Goal: Book appointment/travel/reservation

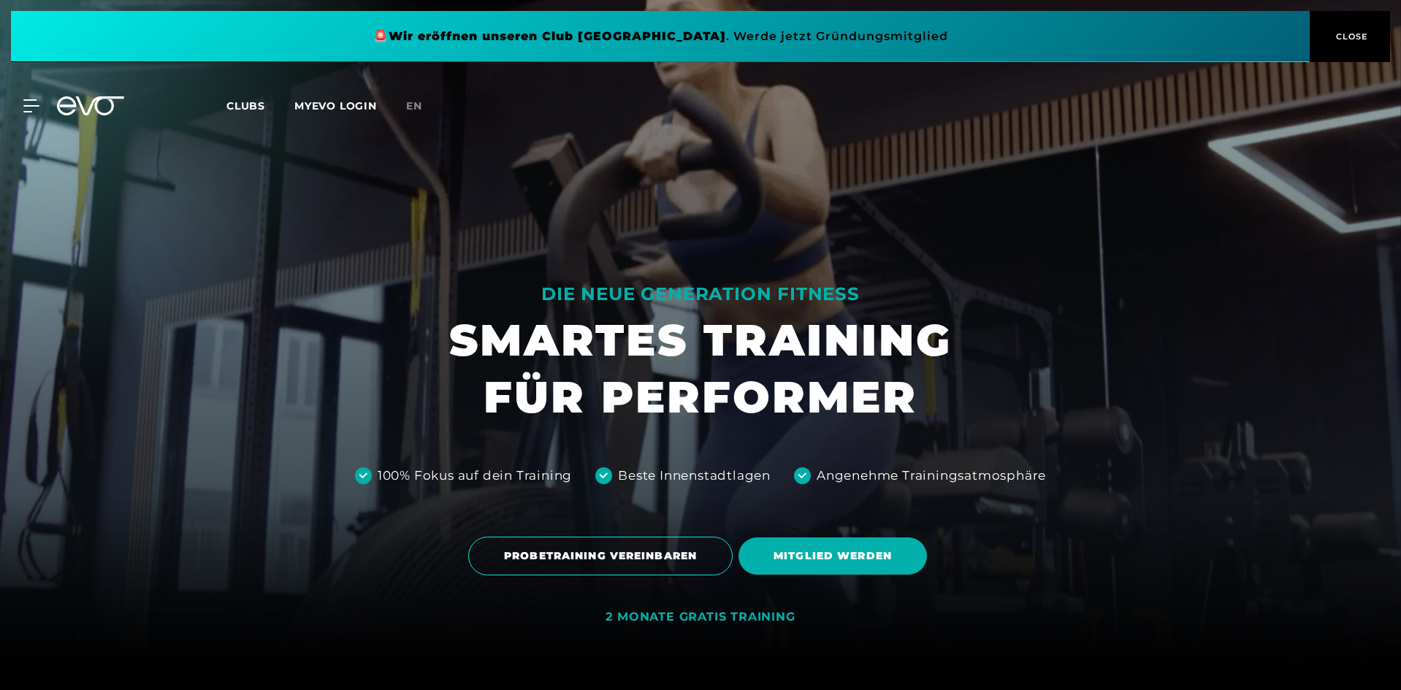
scroll to position [23, 0]
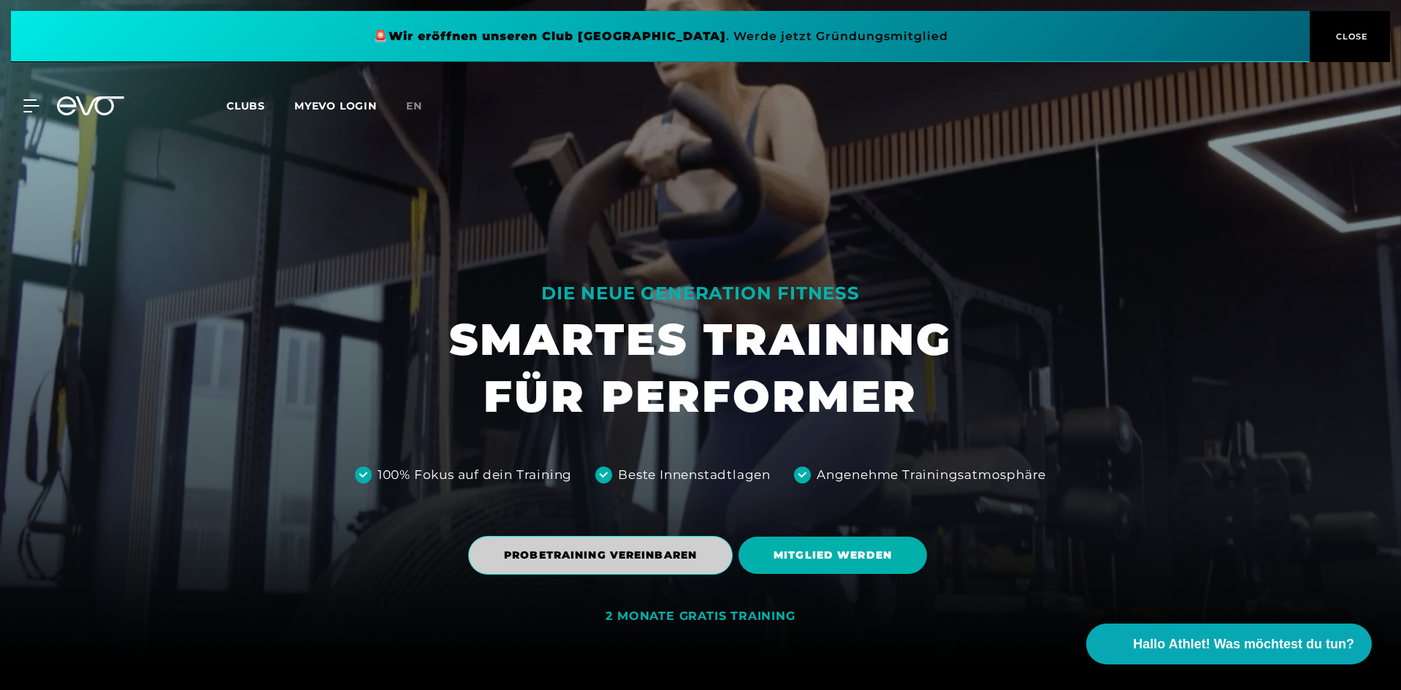
click at [660, 552] on span "PROBETRAINING VEREINBAREN" at bounding box center [600, 555] width 193 height 15
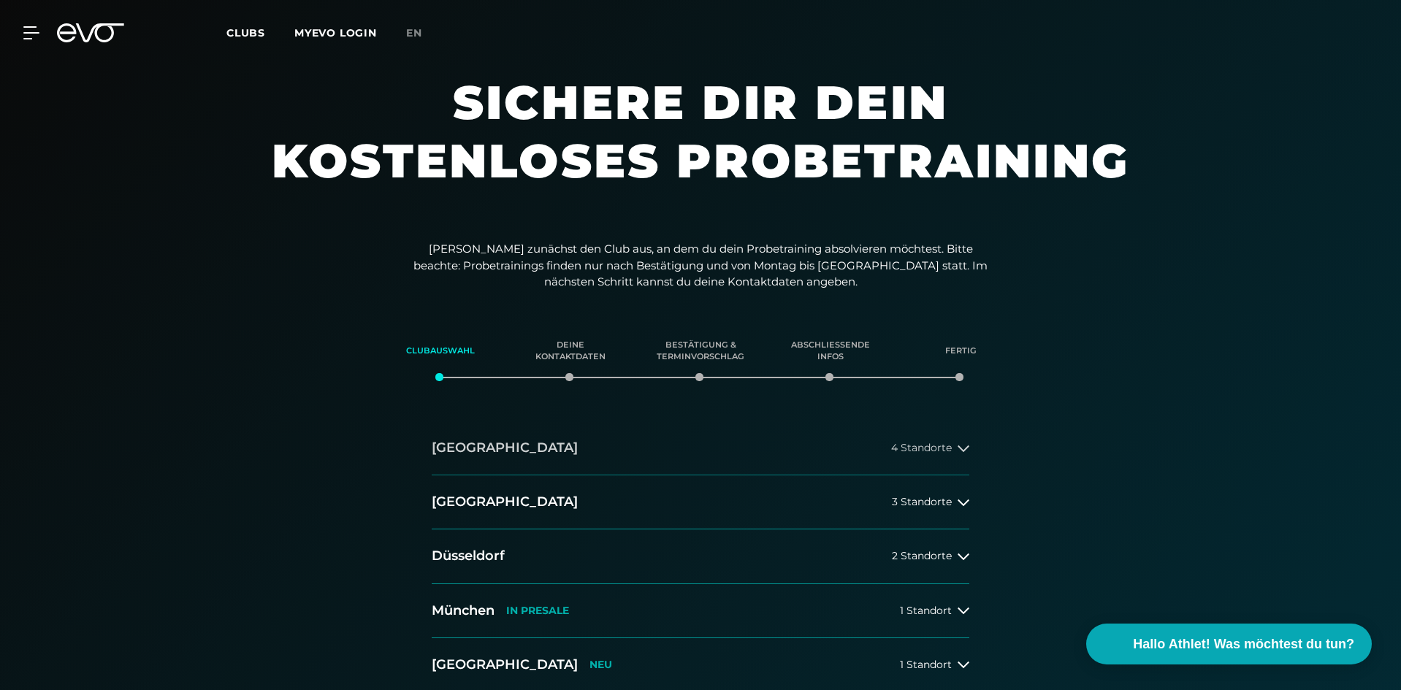
click at [961, 448] on icon at bounding box center [964, 449] width 12 height 7
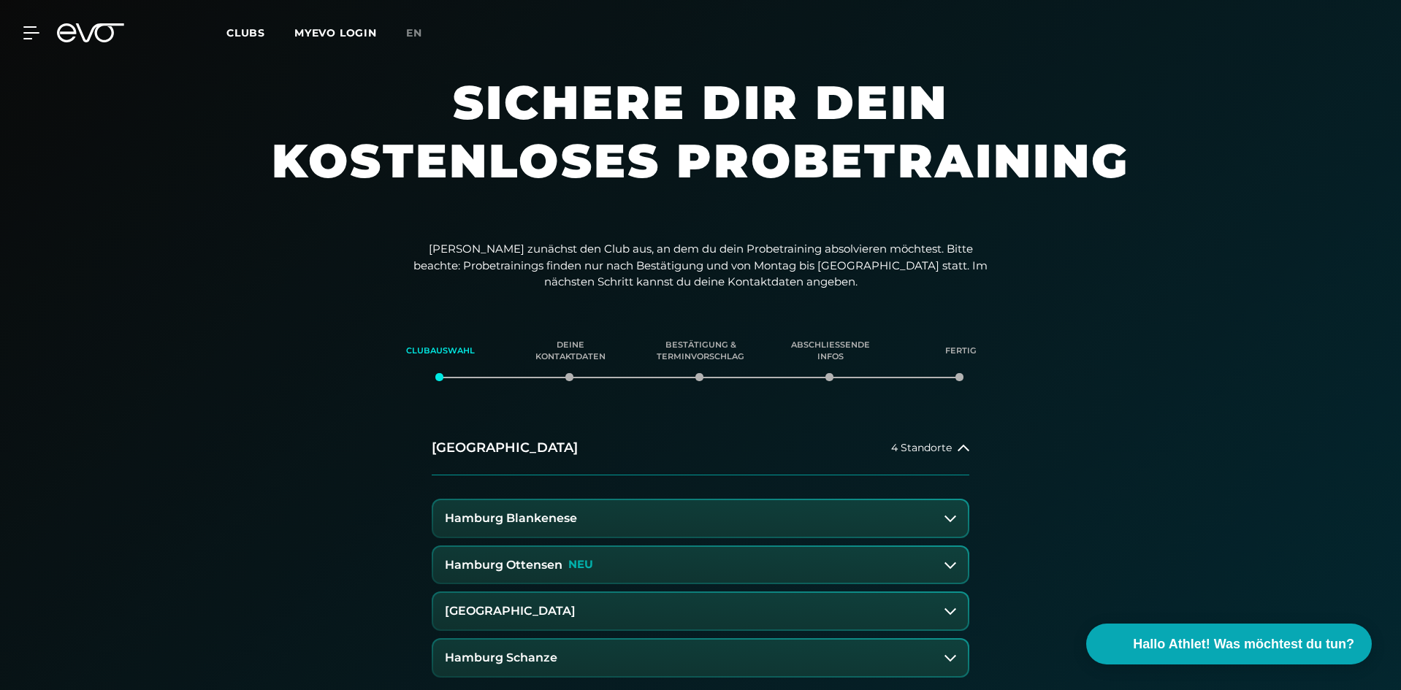
click at [939, 517] on button "Hamburg Blankenese" at bounding box center [700, 518] width 535 height 37
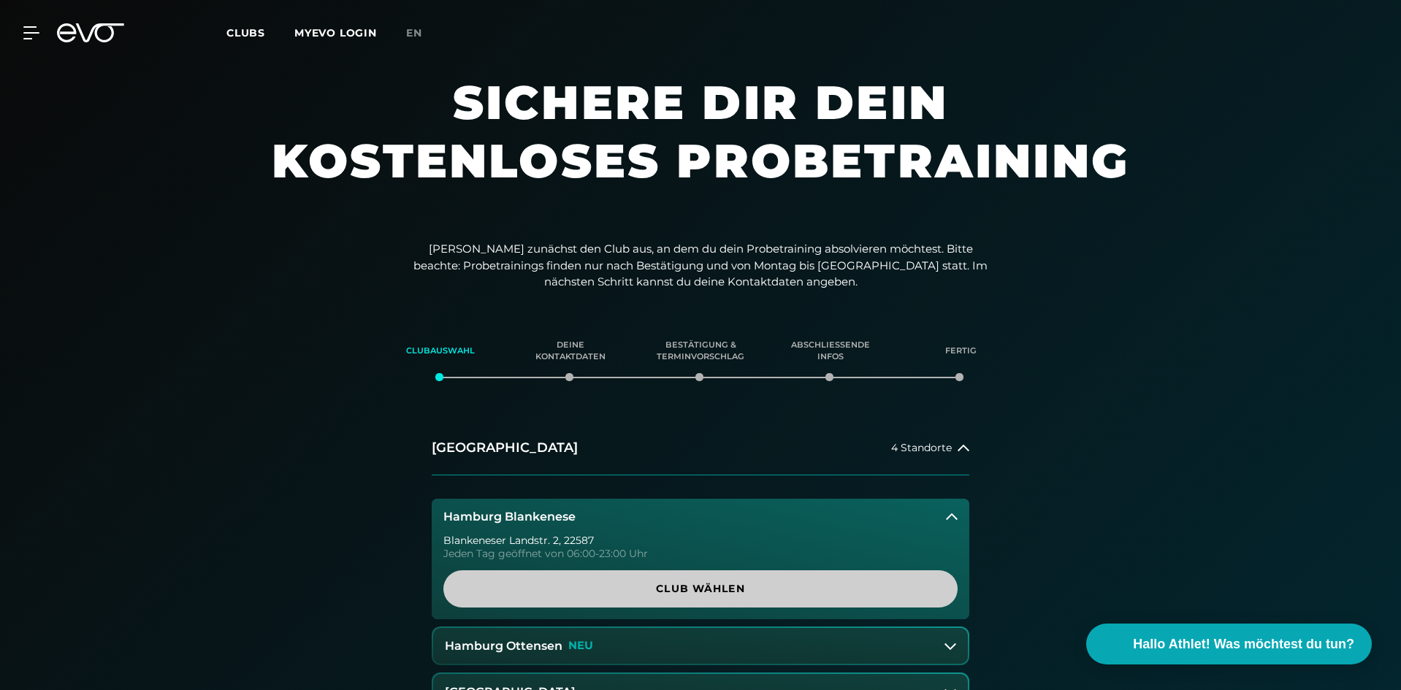
click at [736, 582] on span "Club wählen" at bounding box center [701, 589] width 444 height 15
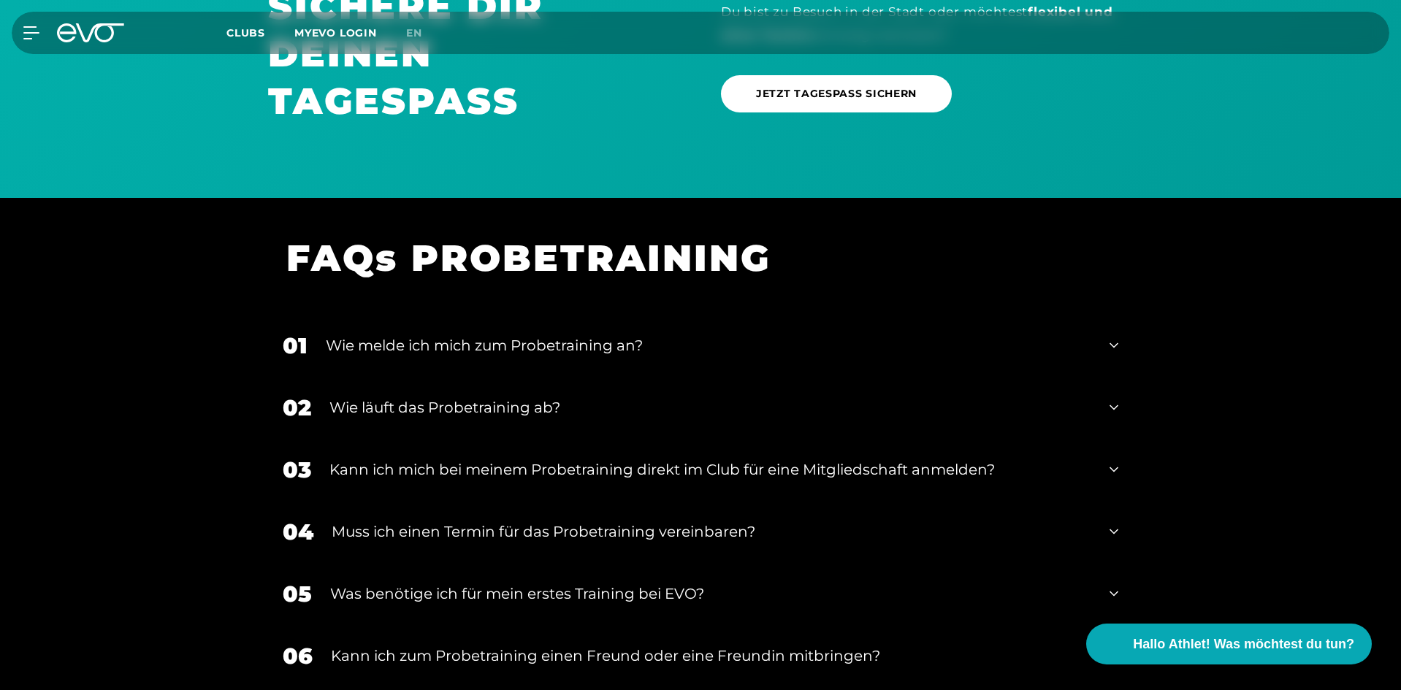
scroll to position [1232, 0]
click at [1110, 342] on icon at bounding box center [1114, 345] width 9 height 18
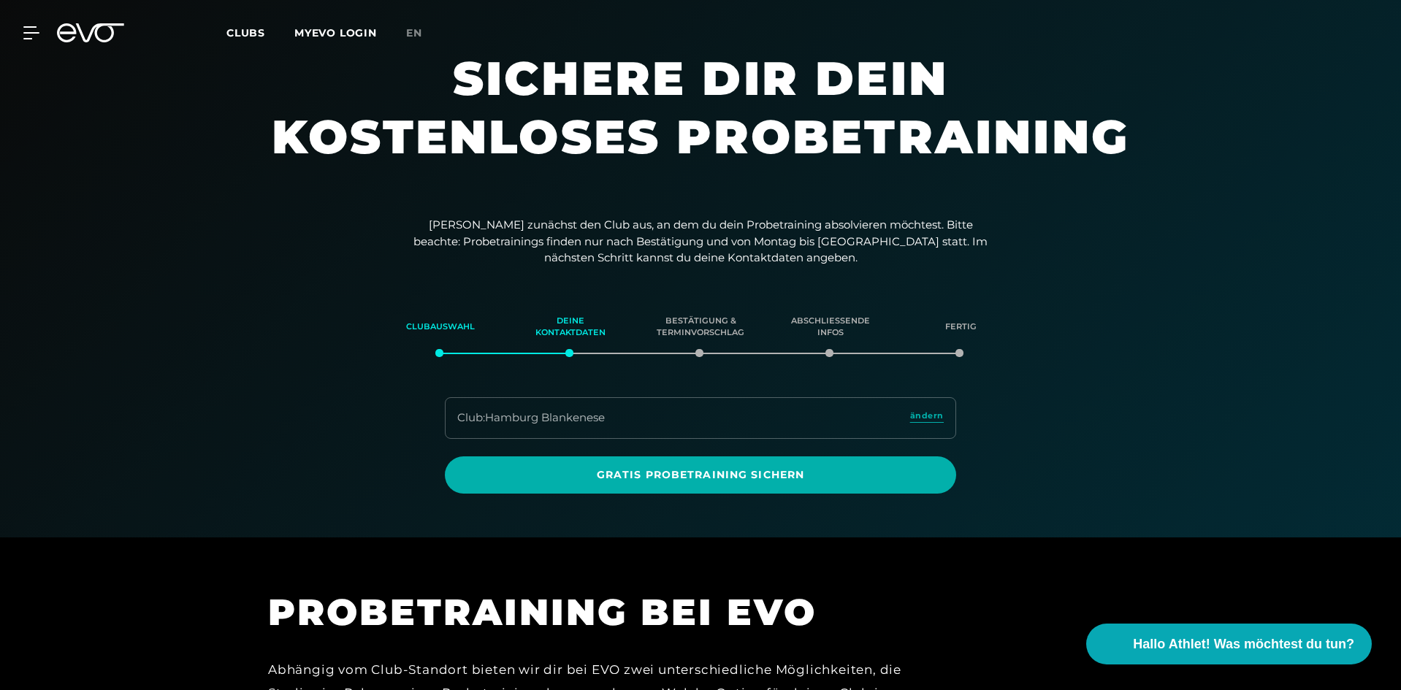
scroll to position [0, 0]
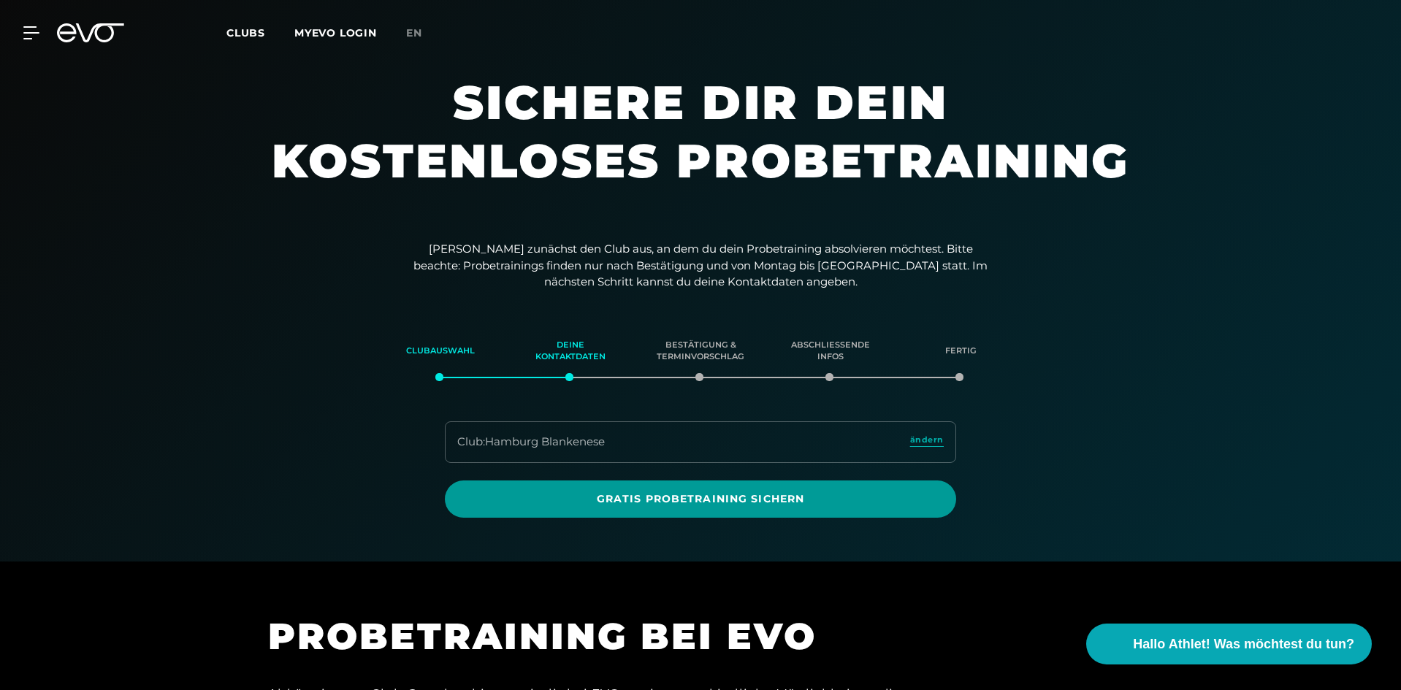
click at [772, 489] on span "Gratis Probetraining sichern" at bounding box center [700, 499] width 511 height 37
click at [762, 495] on span "Gratis Probetraining sichern" at bounding box center [700, 499] width 441 height 15
click at [717, 500] on span "Gratis Probetraining sichern" at bounding box center [700, 499] width 441 height 15
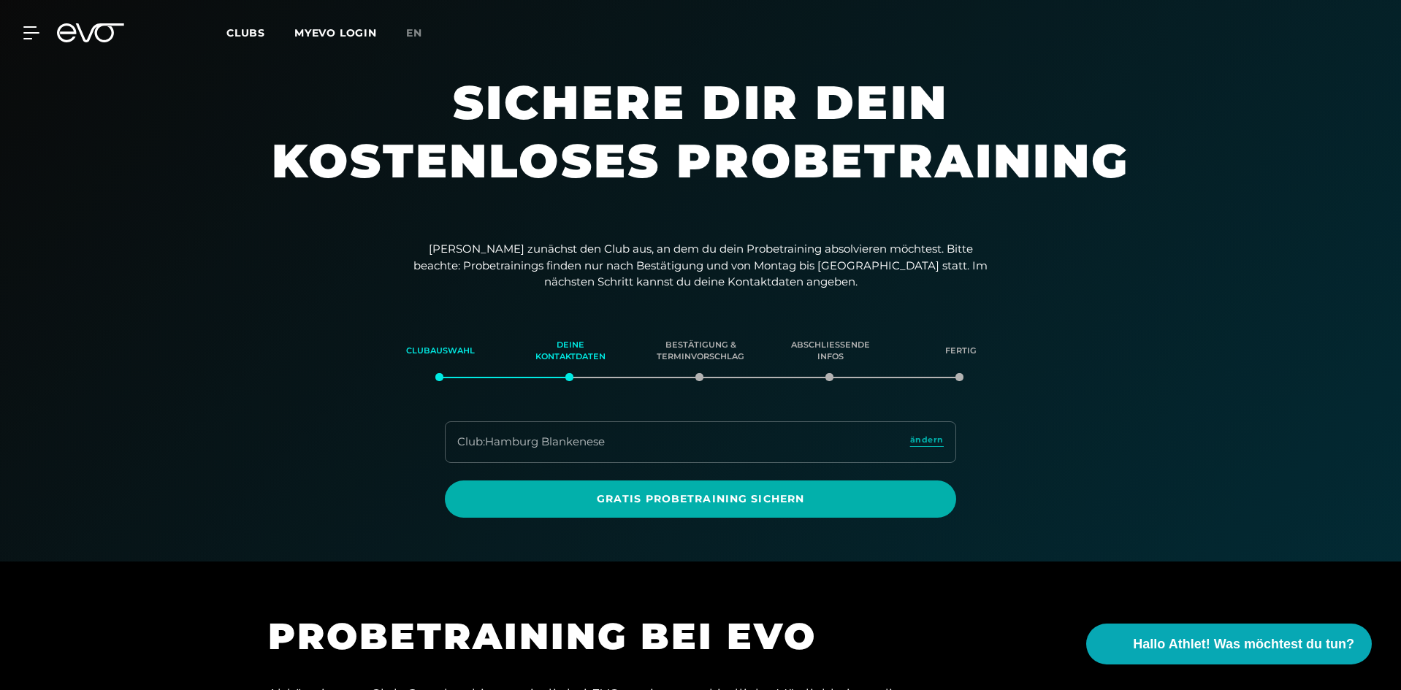
click at [700, 430] on div "Club : Hamburg Blankenese ändern" at bounding box center [700, 443] width 511 height 42
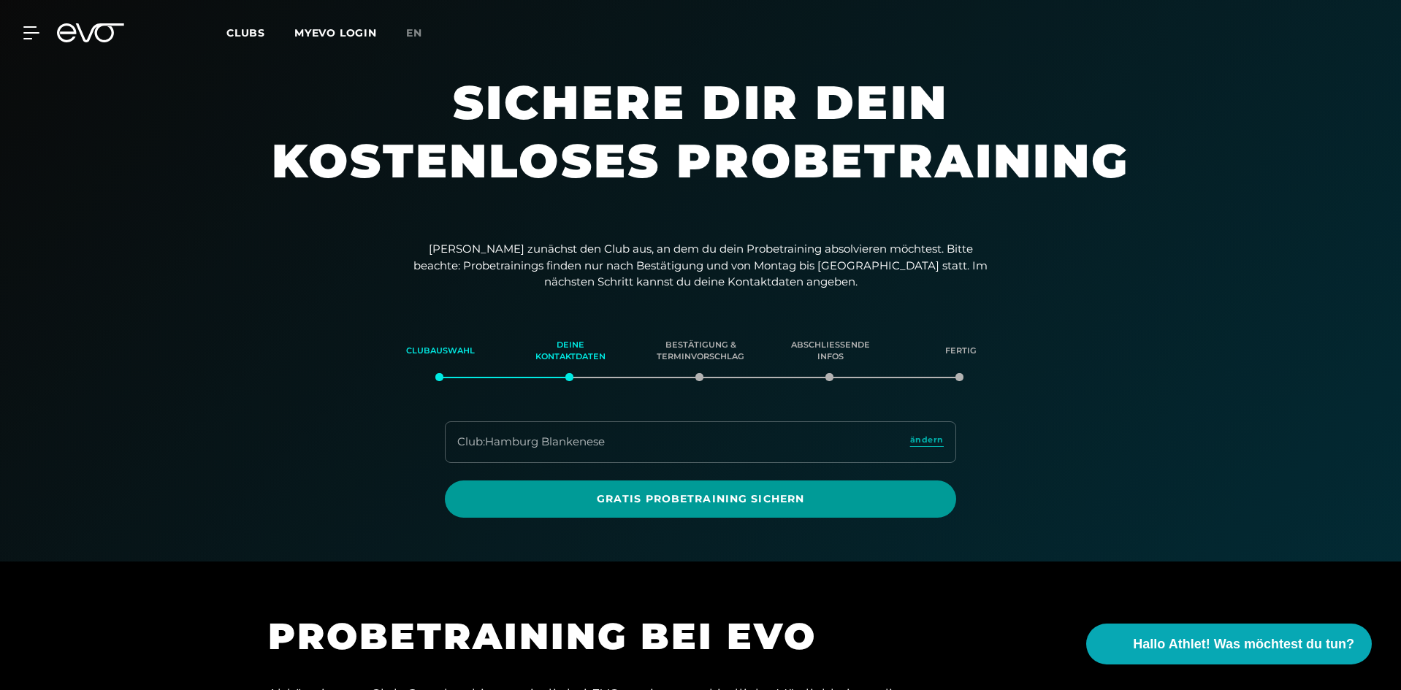
click at [718, 484] on span "Gratis Probetraining sichern" at bounding box center [700, 499] width 511 height 37
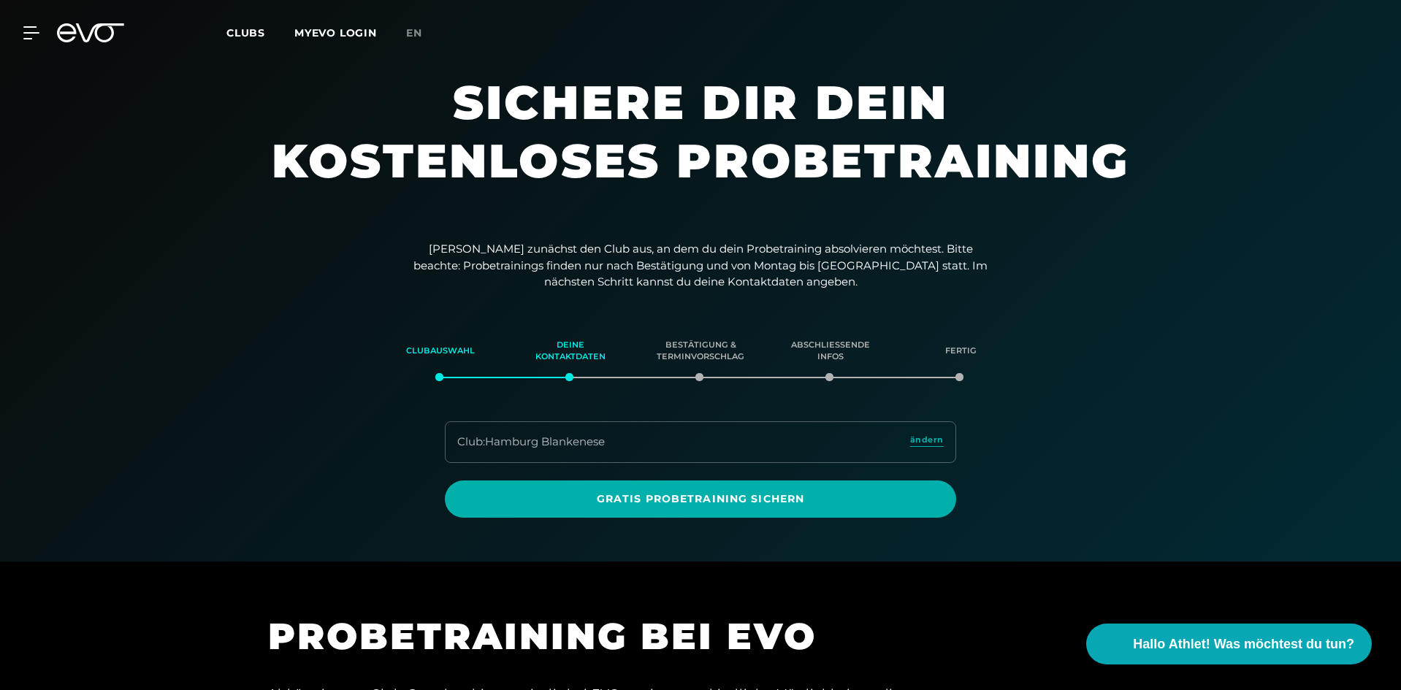
click at [677, 436] on div "Club : Hamburg Blankenese ändern" at bounding box center [700, 443] width 511 height 42
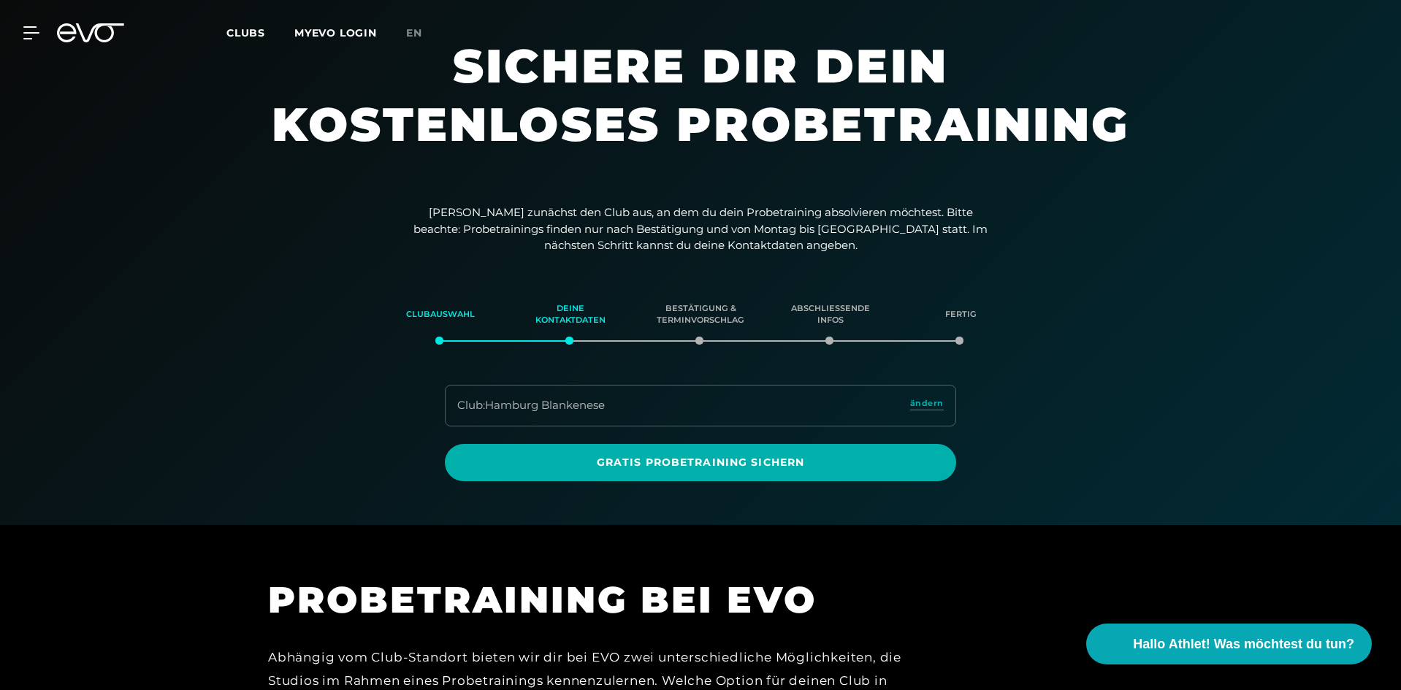
scroll to position [37, 0]
click at [695, 335] on section "Clubauswahl Deine Kontaktdaten Bestätigung & Terminvorschlag Abschließende Info…" at bounding box center [700, 384] width 1023 height 194
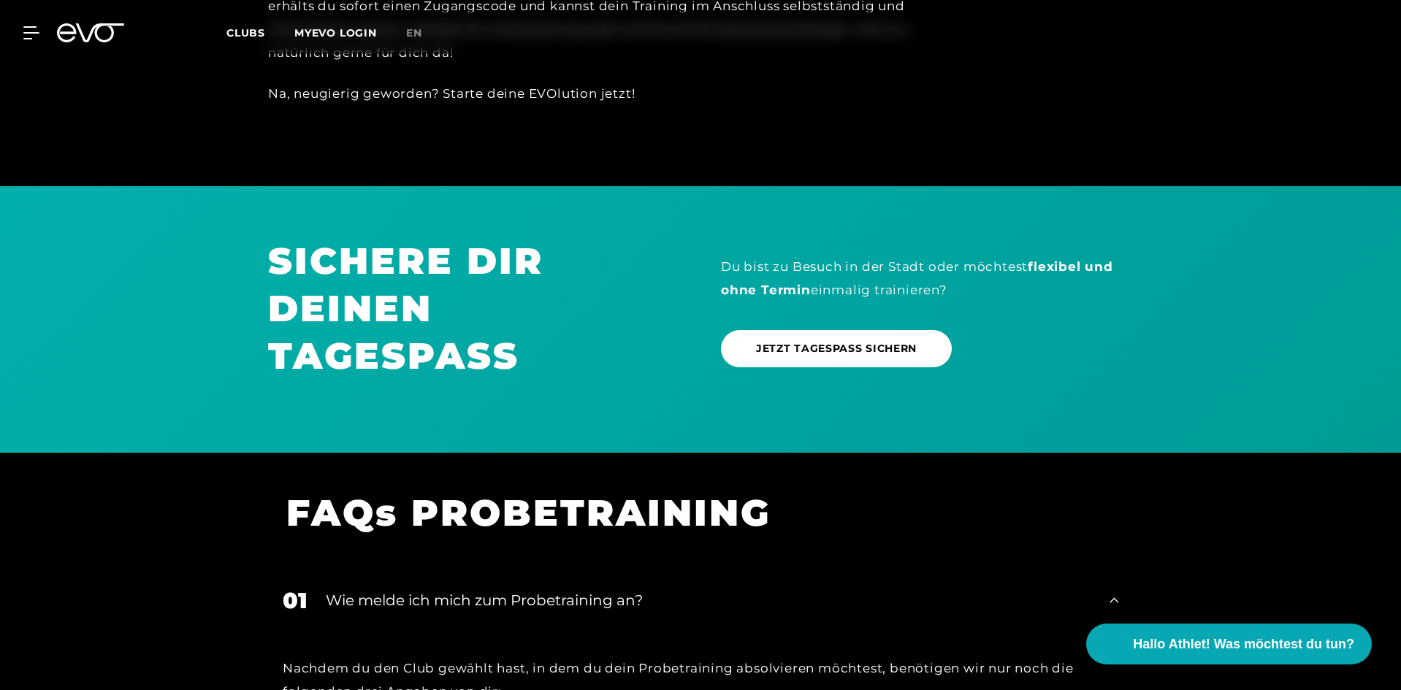
scroll to position [950, 0]
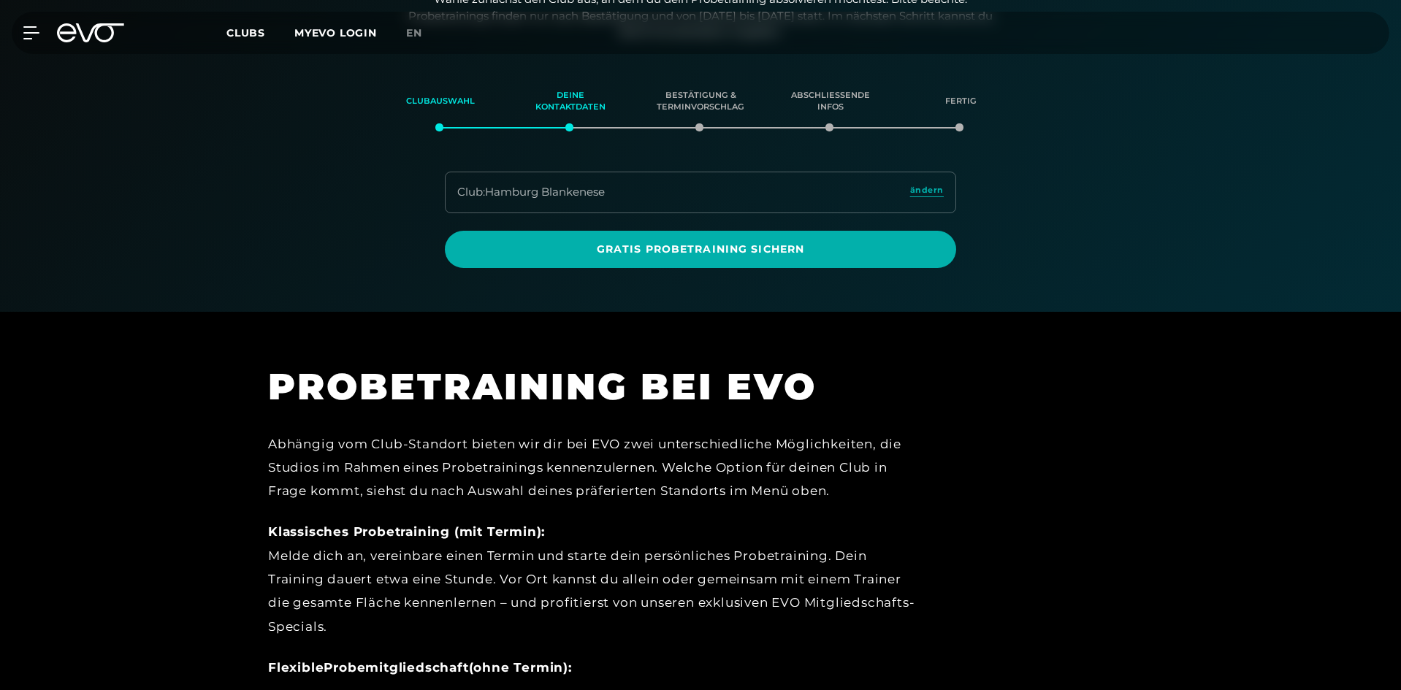
scroll to position [251, 0]
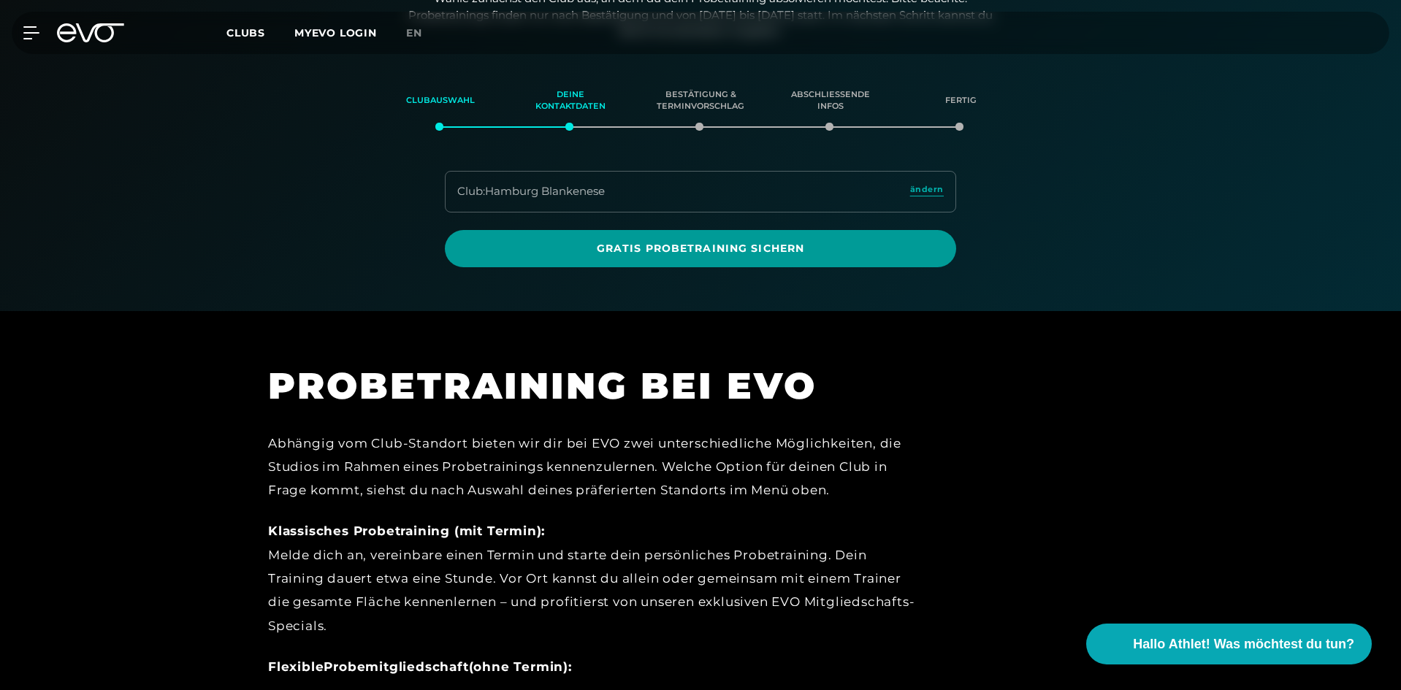
click at [725, 238] on span "Gratis Probetraining sichern" at bounding box center [700, 248] width 511 height 37
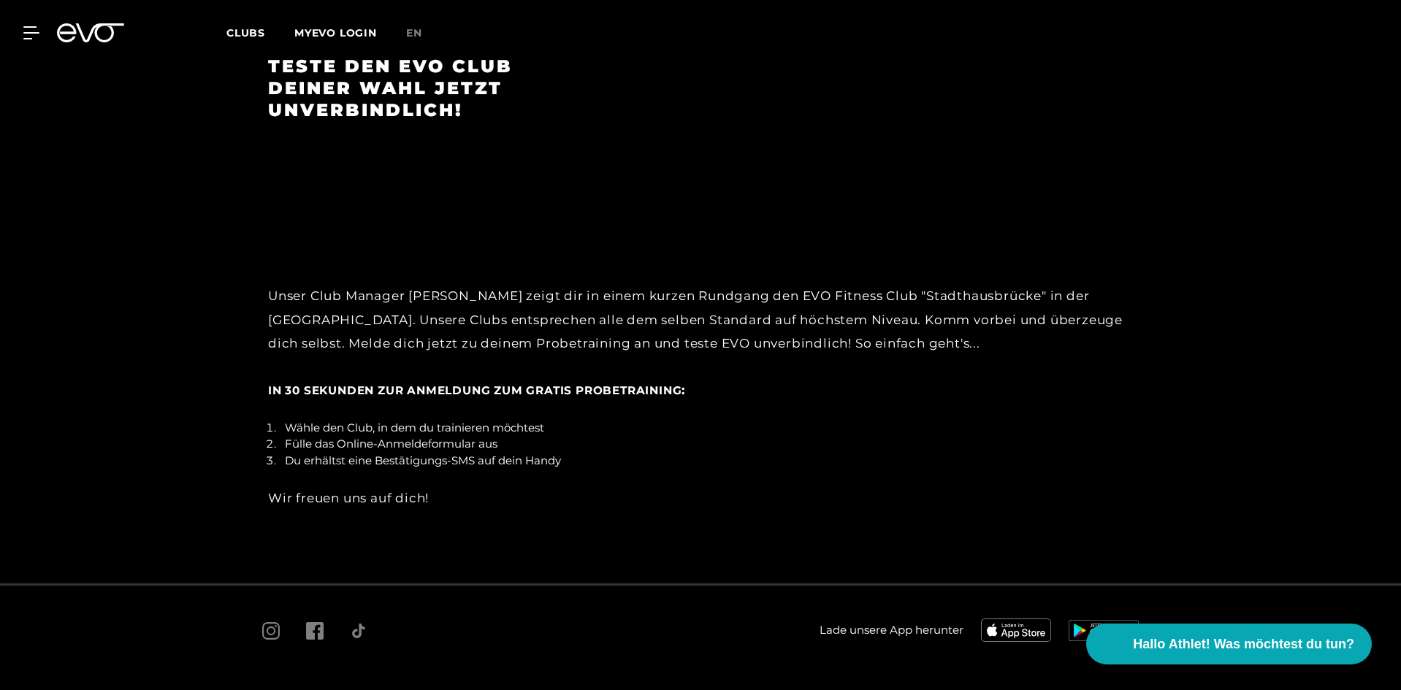
scroll to position [2238, 0]
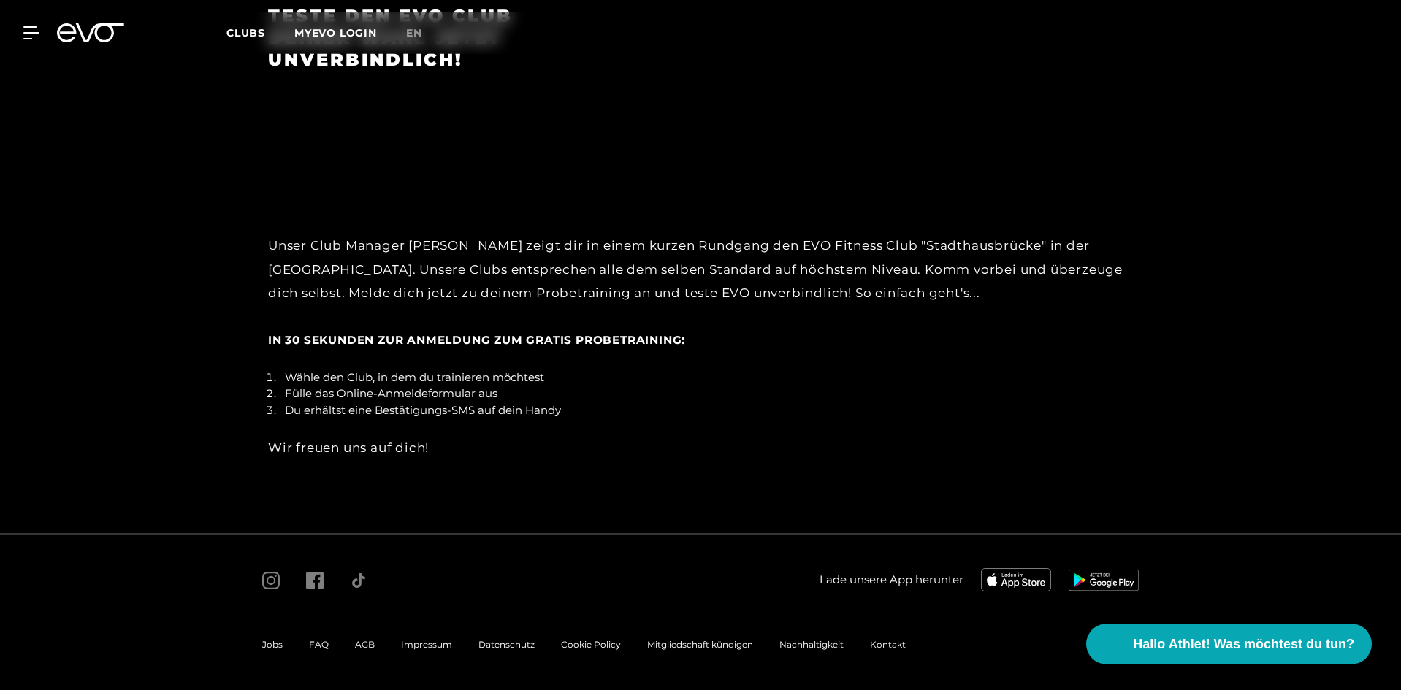
click at [397, 384] on li "Wähle den Club, in dem du trainieren möchtest" at bounding box center [706, 378] width 854 height 17
click at [414, 408] on li "Du erhältst eine Bestätigungs-SMS auf dein Handy" at bounding box center [706, 411] width 854 height 17
drag, startPoint x: 416, startPoint y: 411, endPoint x: 421, endPoint y: 430, distance: 19.5
click at [419, 418] on li "Du erhältst eine Bestätigungs-SMS auf dein Handy" at bounding box center [706, 411] width 854 height 17
click at [422, 435] on div "Unser Club Manager David zeigt dir in einem kurzen Rundgang den EVO Fitness Clu…" at bounding box center [700, 347] width 865 height 226
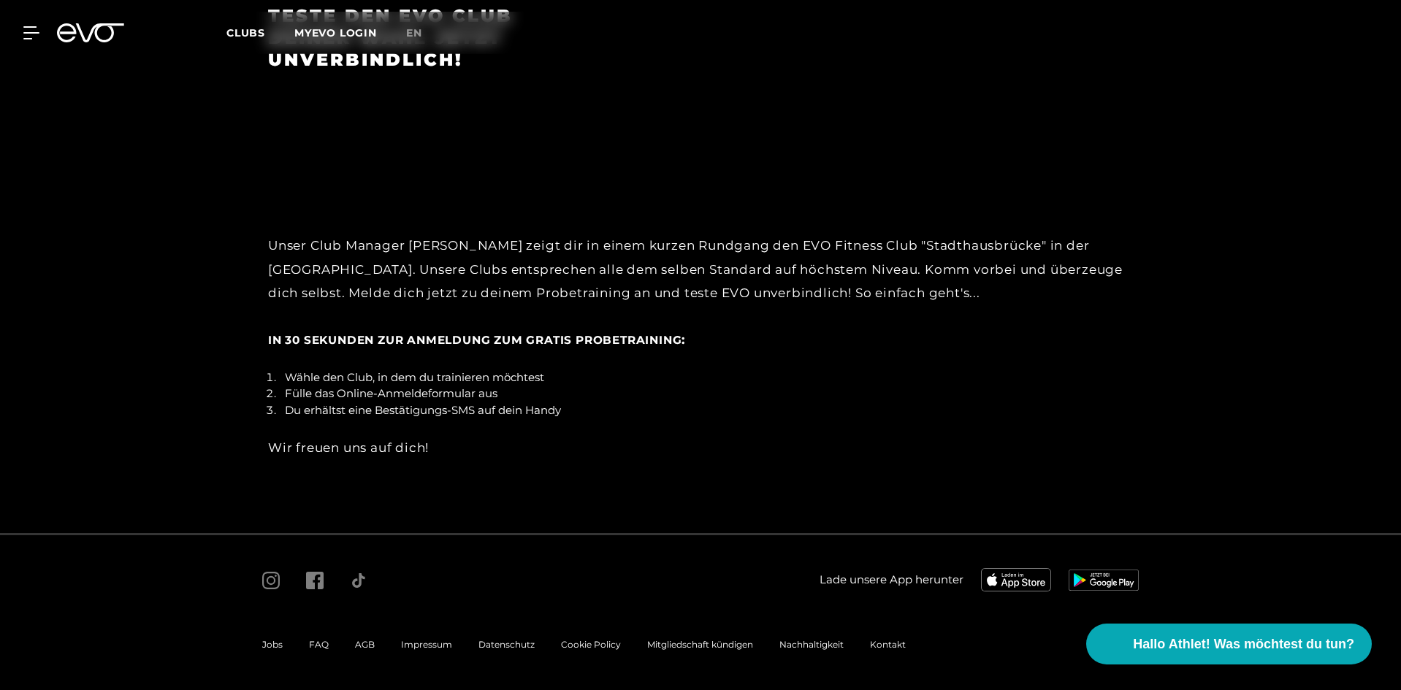
click at [477, 483] on div "Teste den EVO Club deiner Wahl jetzt unverbindlich! Unser Club Manager David ze…" at bounding box center [700, 182] width 1401 height 702
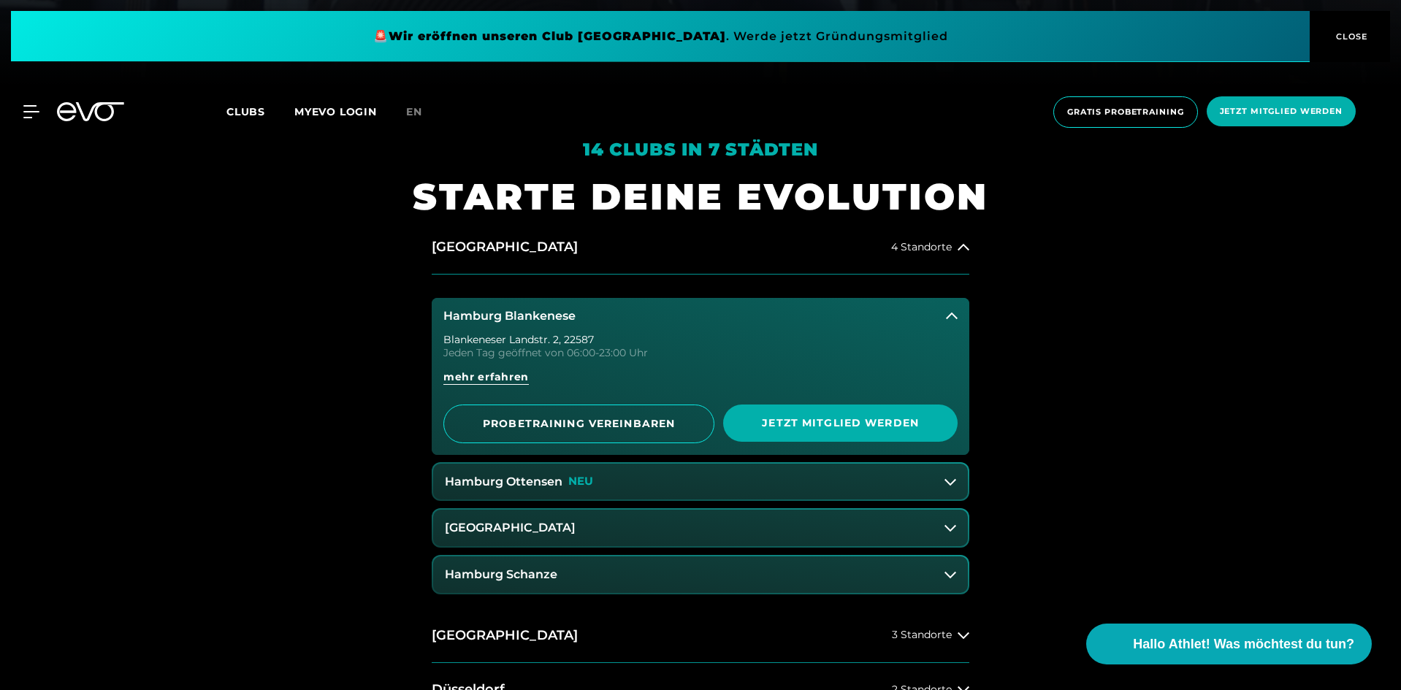
scroll to position [604, 0]
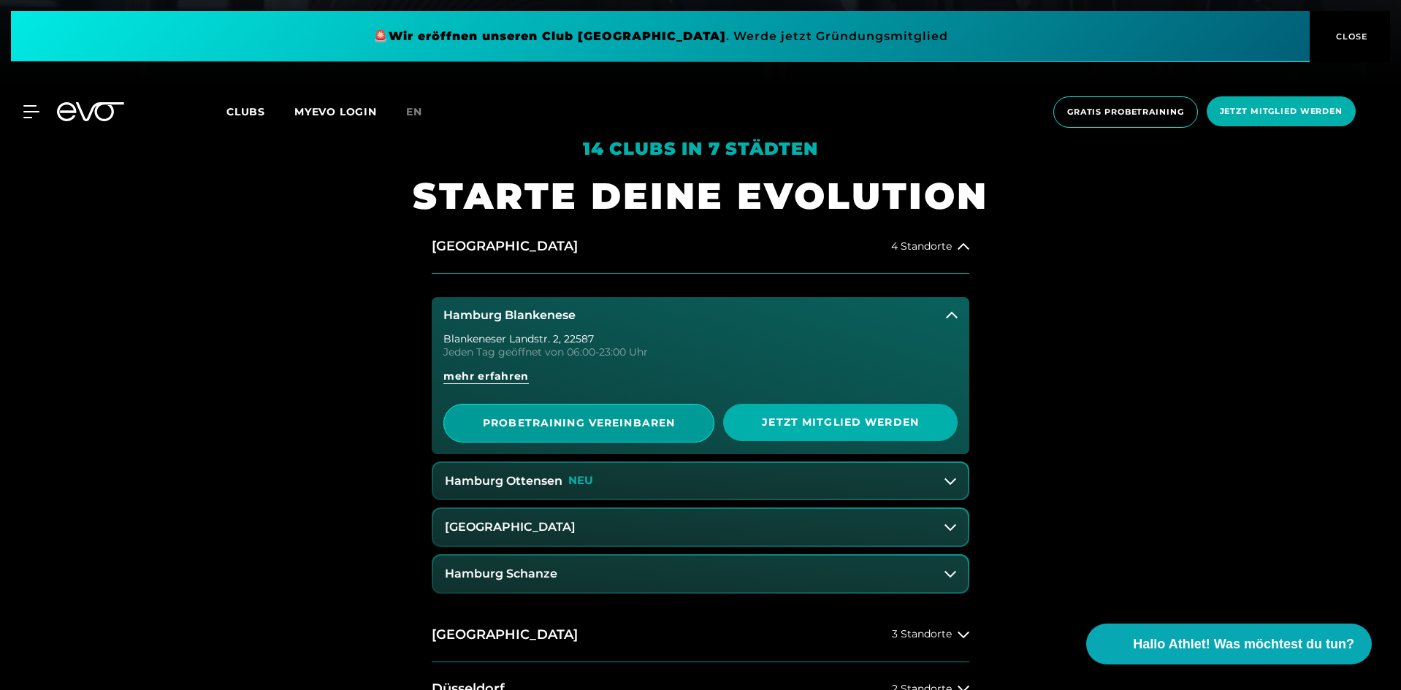
click at [645, 424] on span "PROBETRAINING VEREINBAREN" at bounding box center [578, 423] width 199 height 15
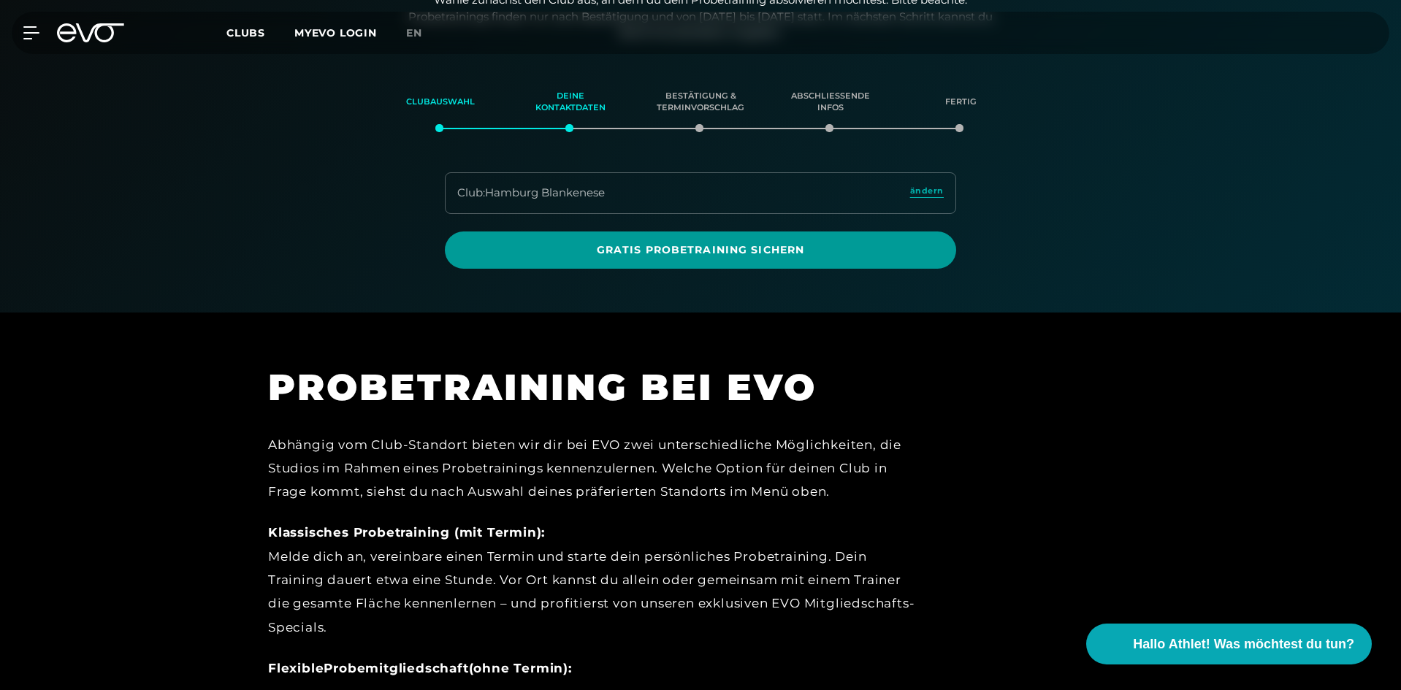
scroll to position [251, 0]
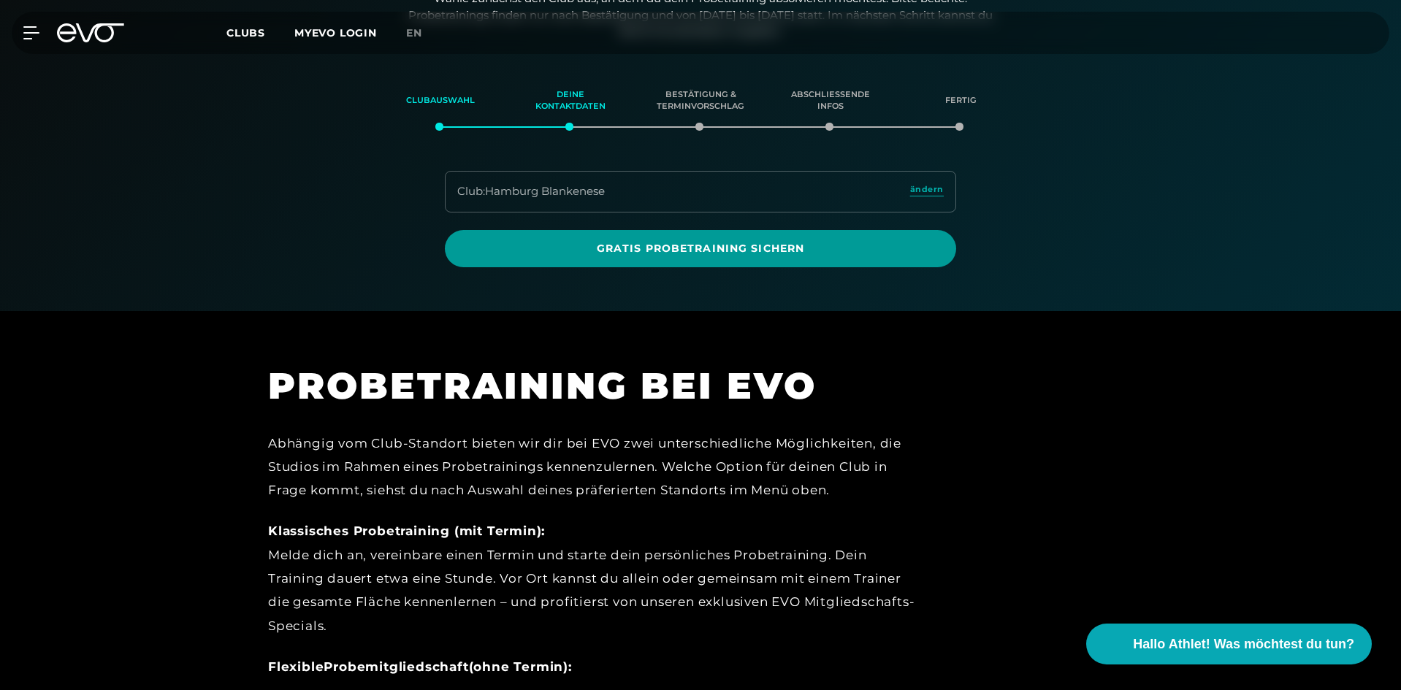
click at [704, 252] on span "Gratis Probetraining sichern" at bounding box center [700, 248] width 441 height 15
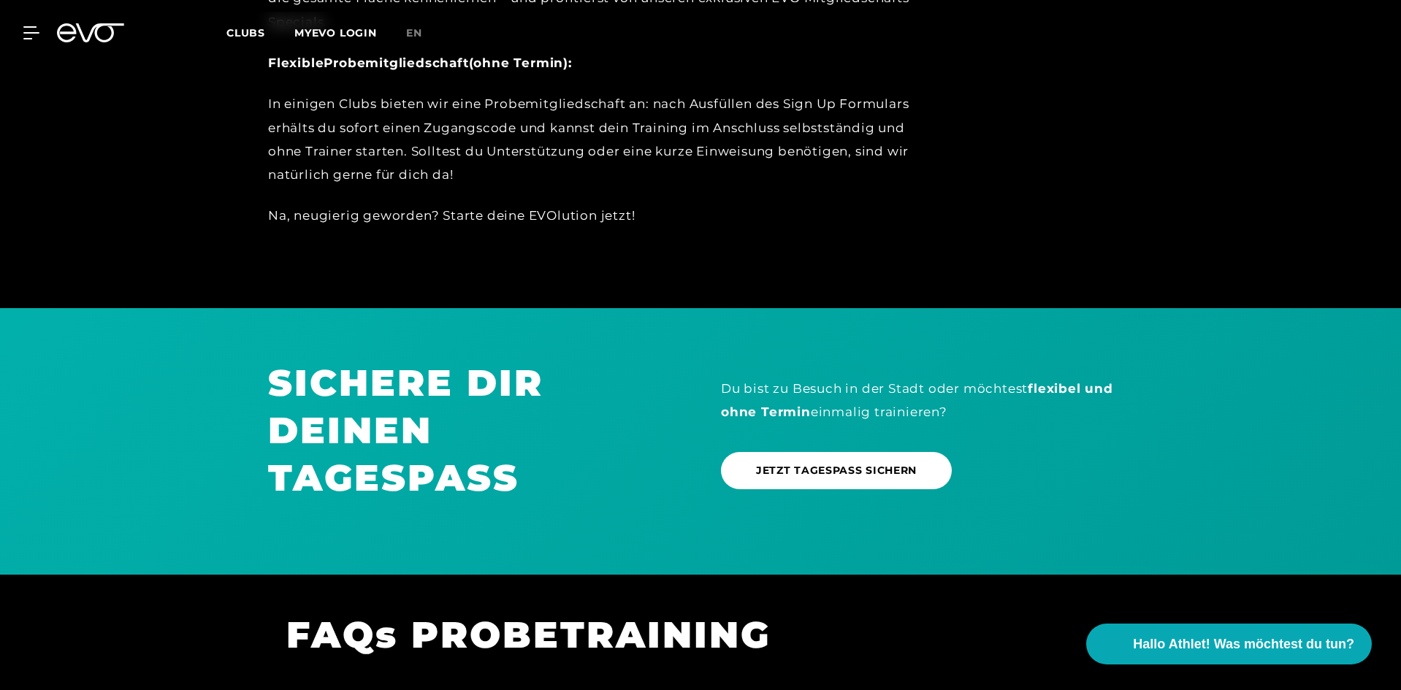
scroll to position [892, 0]
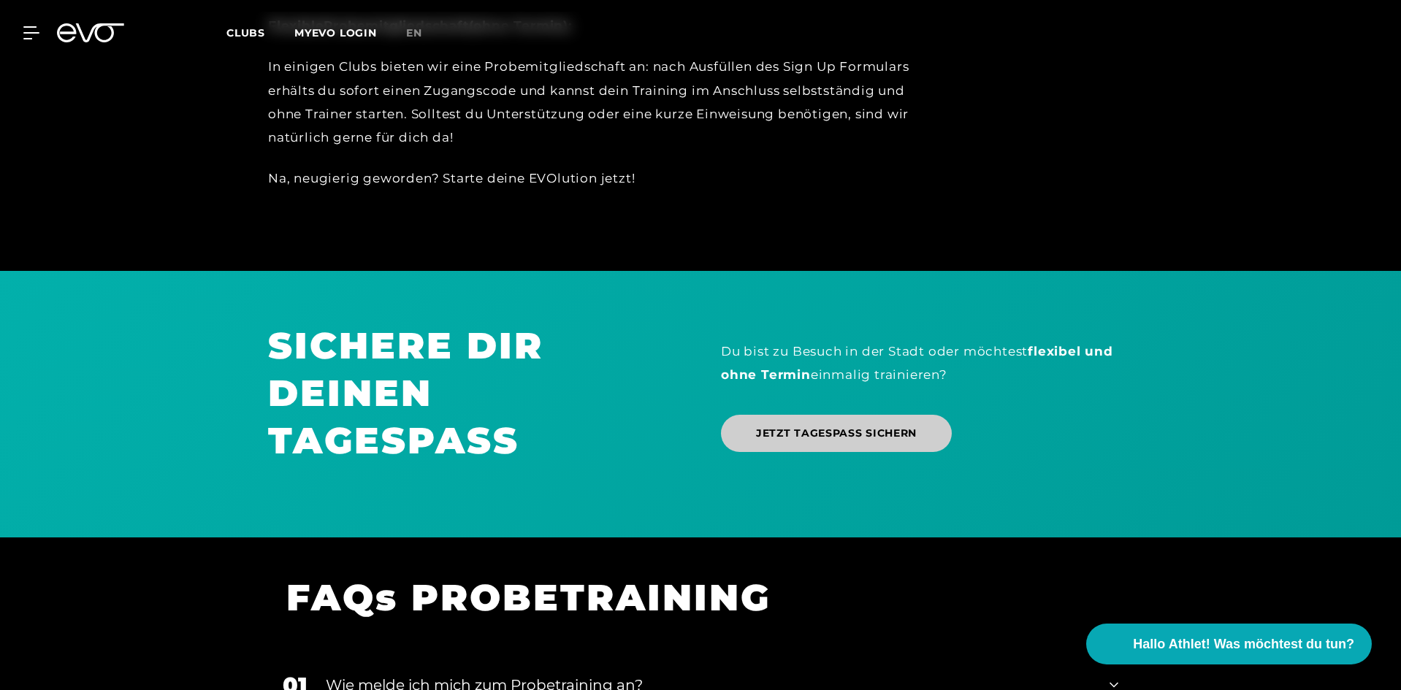
click at [848, 436] on span "JETZT TAGESPASS SICHERN" at bounding box center [836, 433] width 161 height 15
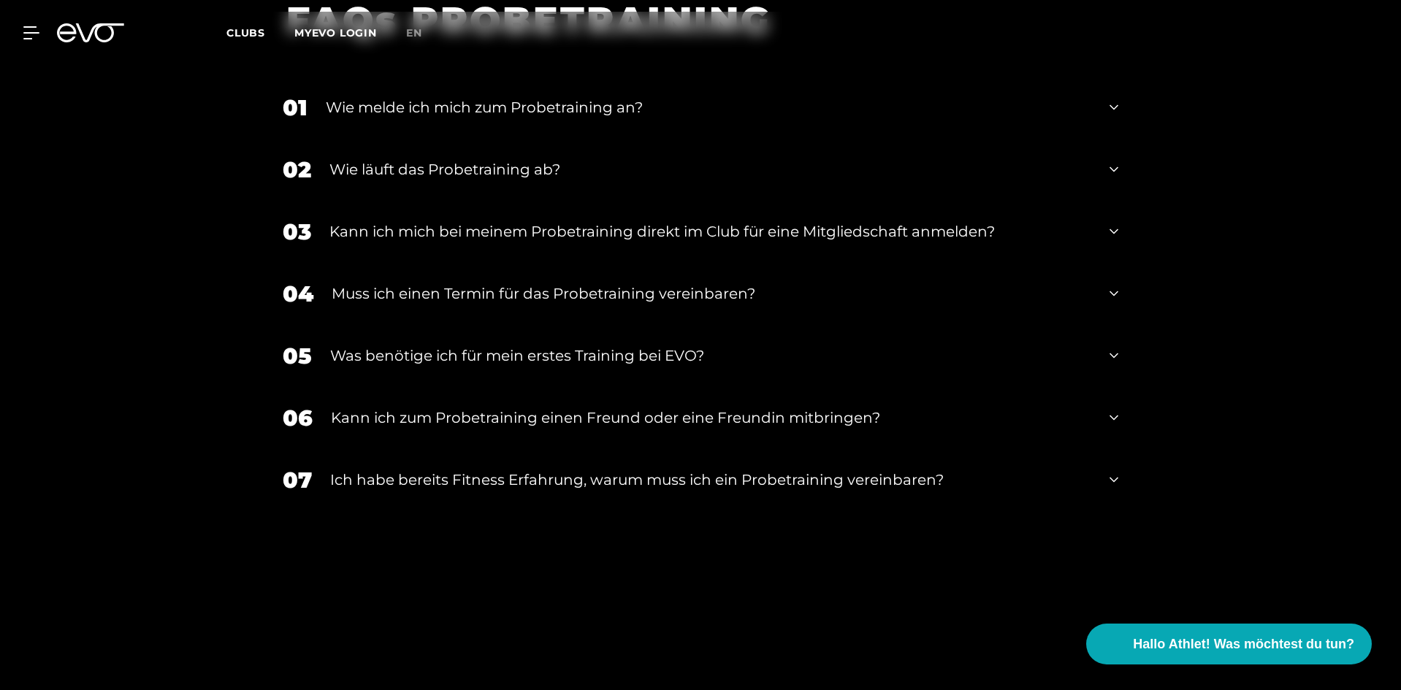
scroll to position [1471, 0]
click at [641, 355] on div "Was benötige ich für mein erstes Training bei EVO?" at bounding box center [710, 355] width 761 height 22
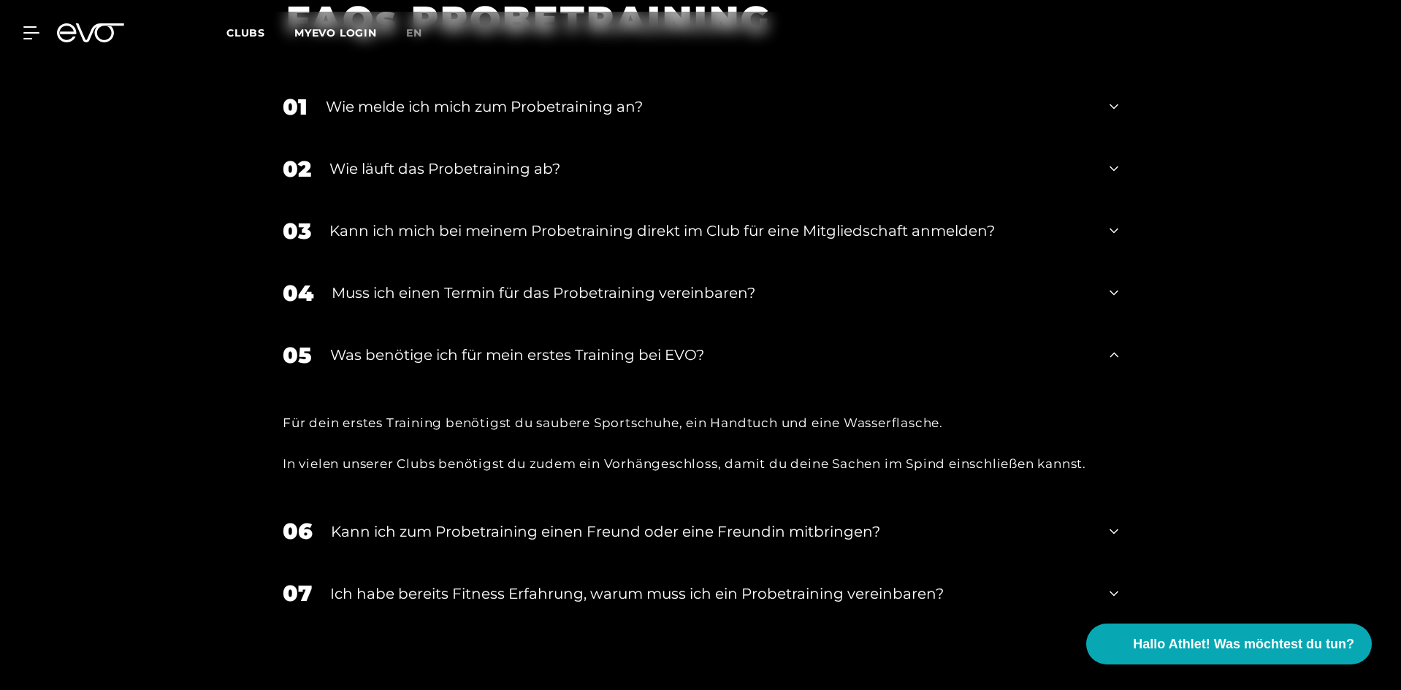
click at [641, 355] on div "Was benötige ich für mein erstes Training bei EVO?" at bounding box center [710, 355] width 761 height 22
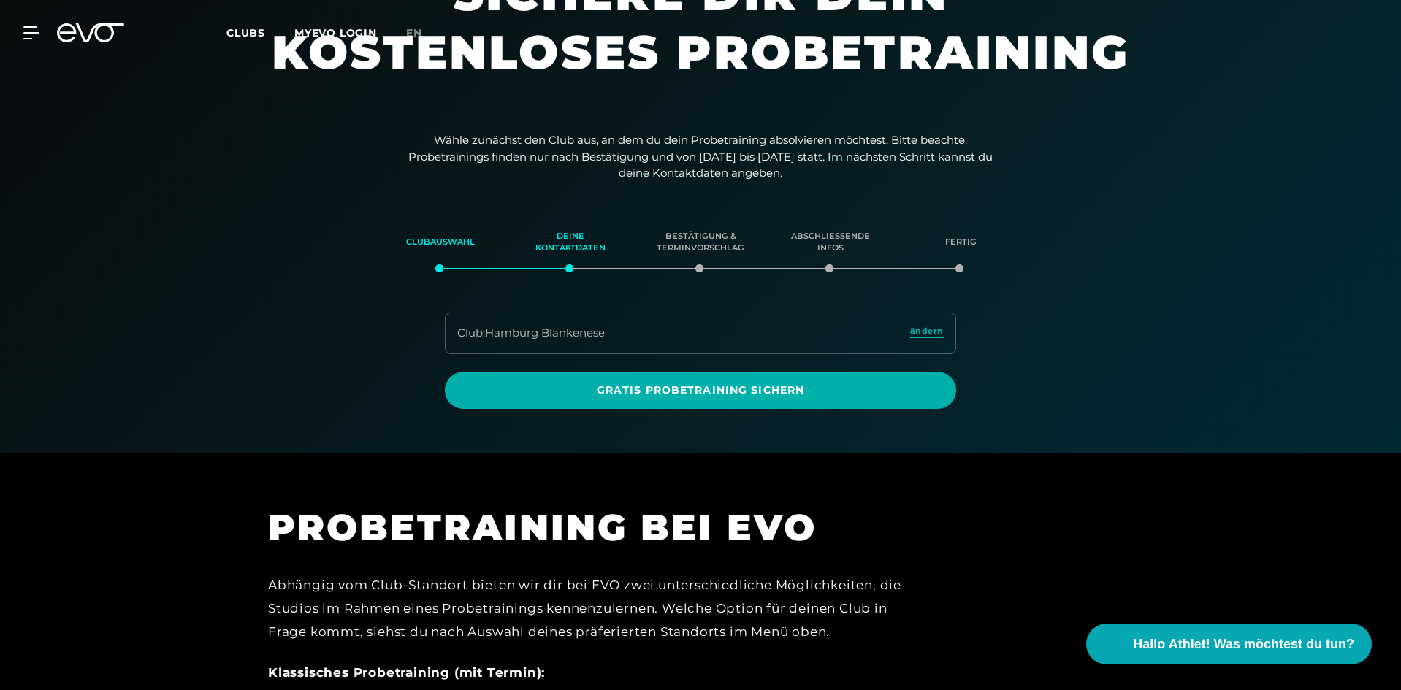
scroll to position [0, 0]
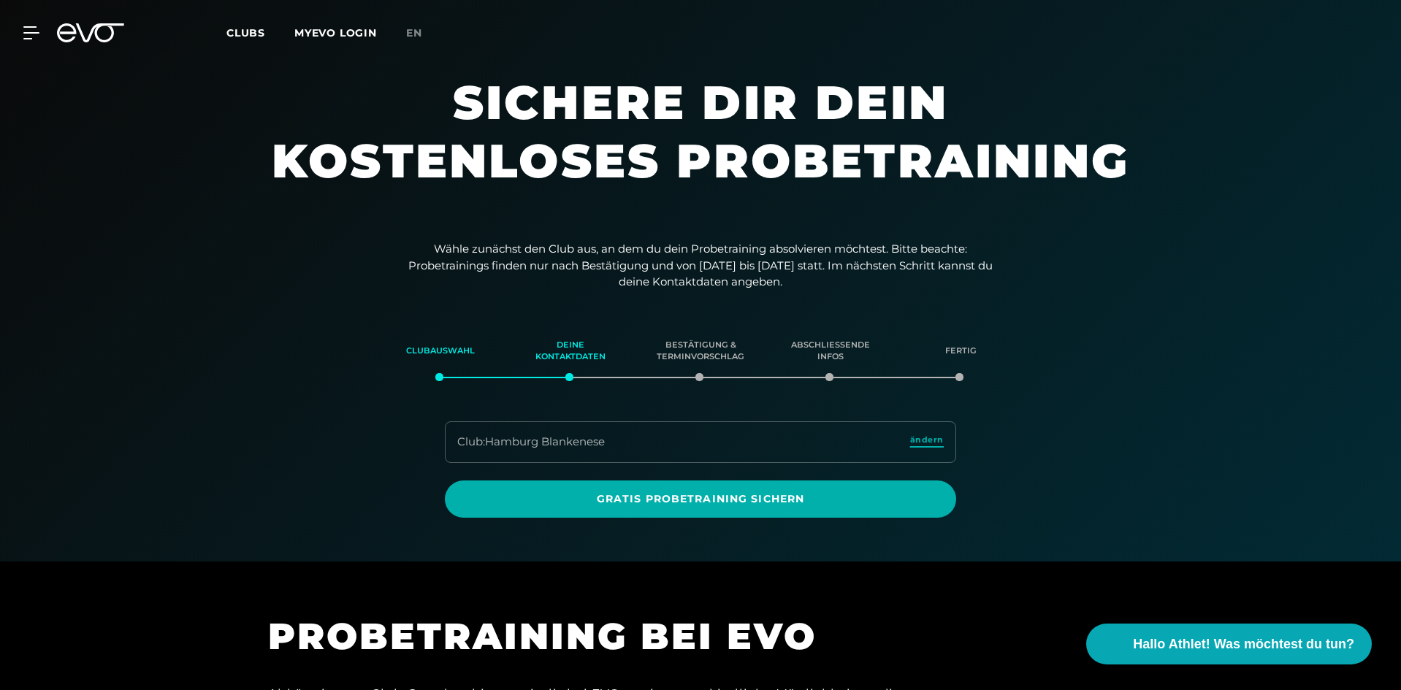
click at [924, 440] on span "ändern" at bounding box center [927, 440] width 34 height 12
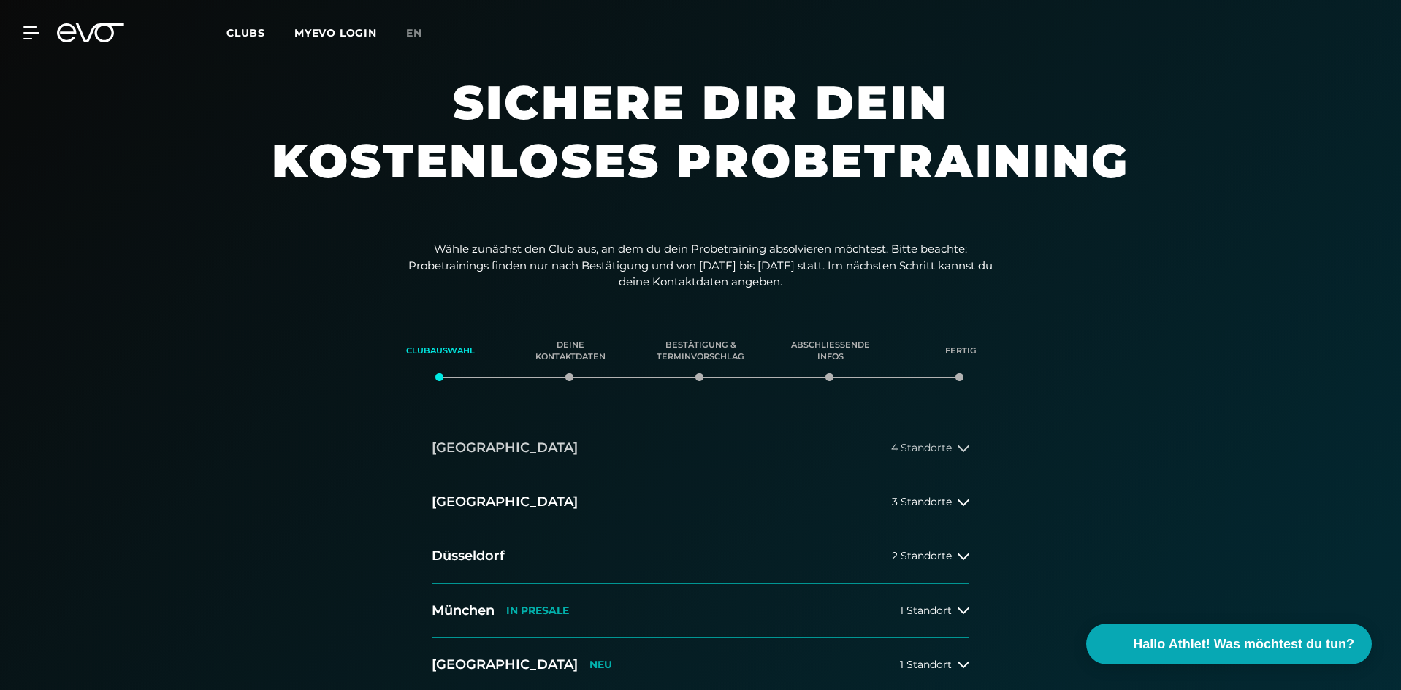
click at [925, 440] on button "[GEOGRAPHIC_DATA] 4 Standorte" at bounding box center [701, 449] width 538 height 54
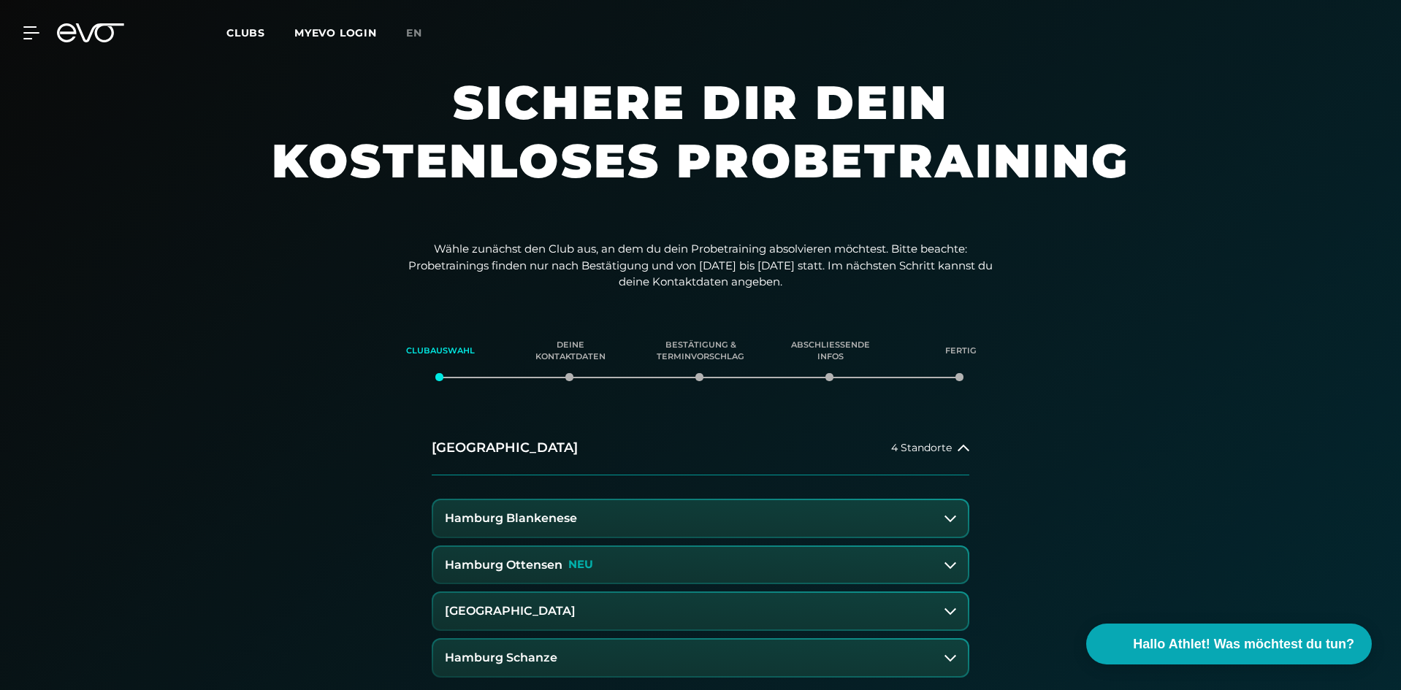
click at [944, 509] on button "Hamburg Blankenese" at bounding box center [700, 518] width 535 height 37
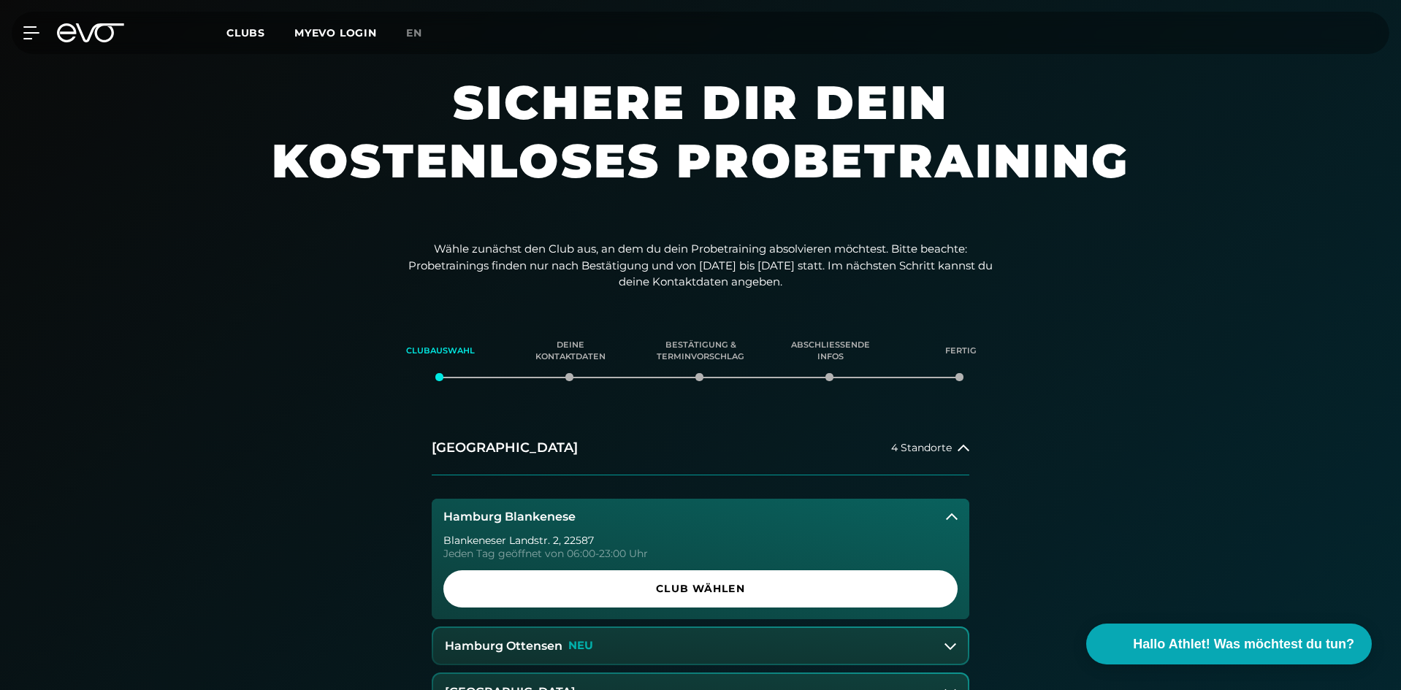
scroll to position [81, 0]
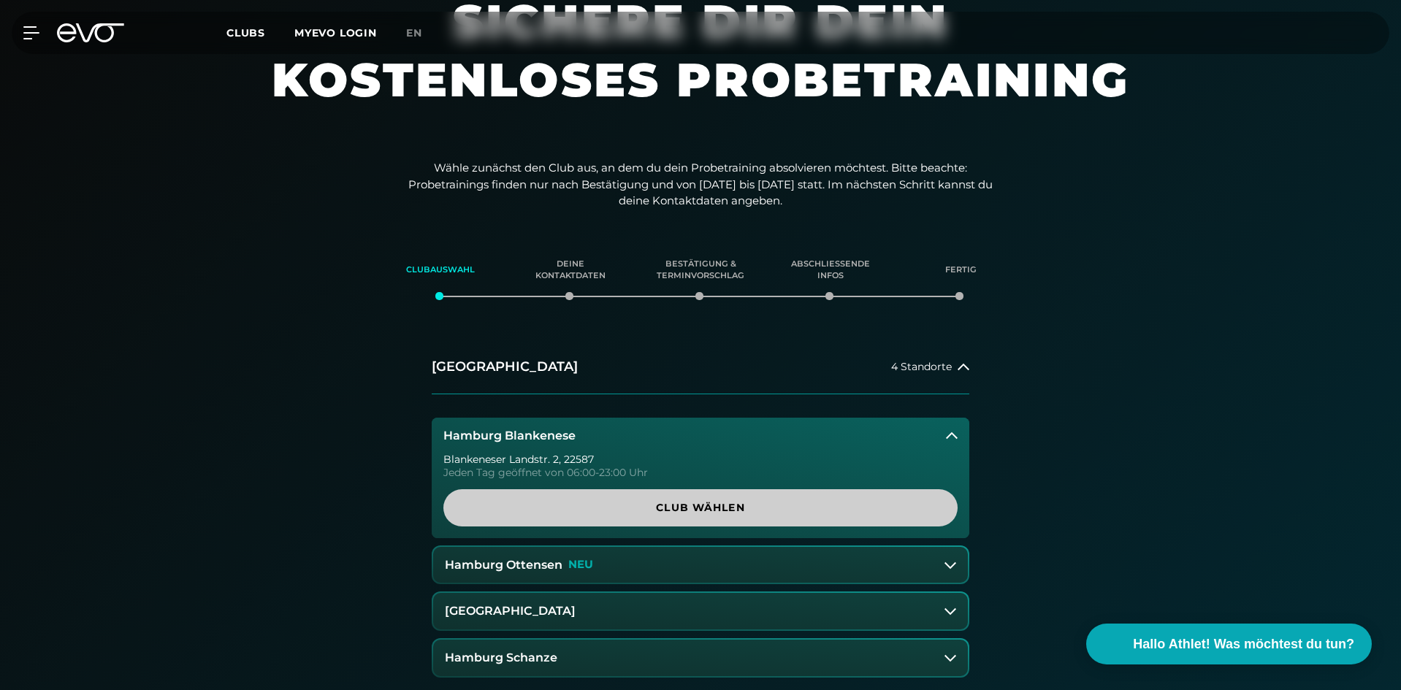
click at [733, 507] on span "Club wählen" at bounding box center [701, 507] width 444 height 15
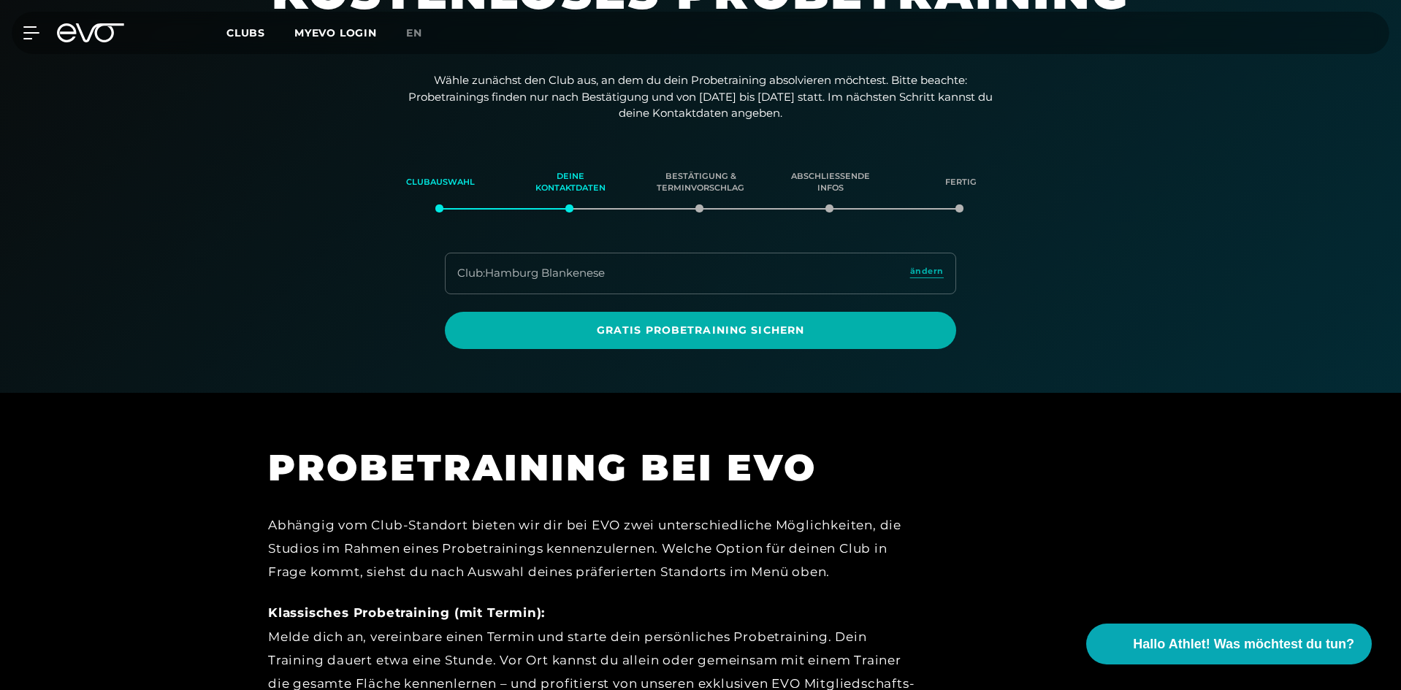
scroll to position [137, 0]
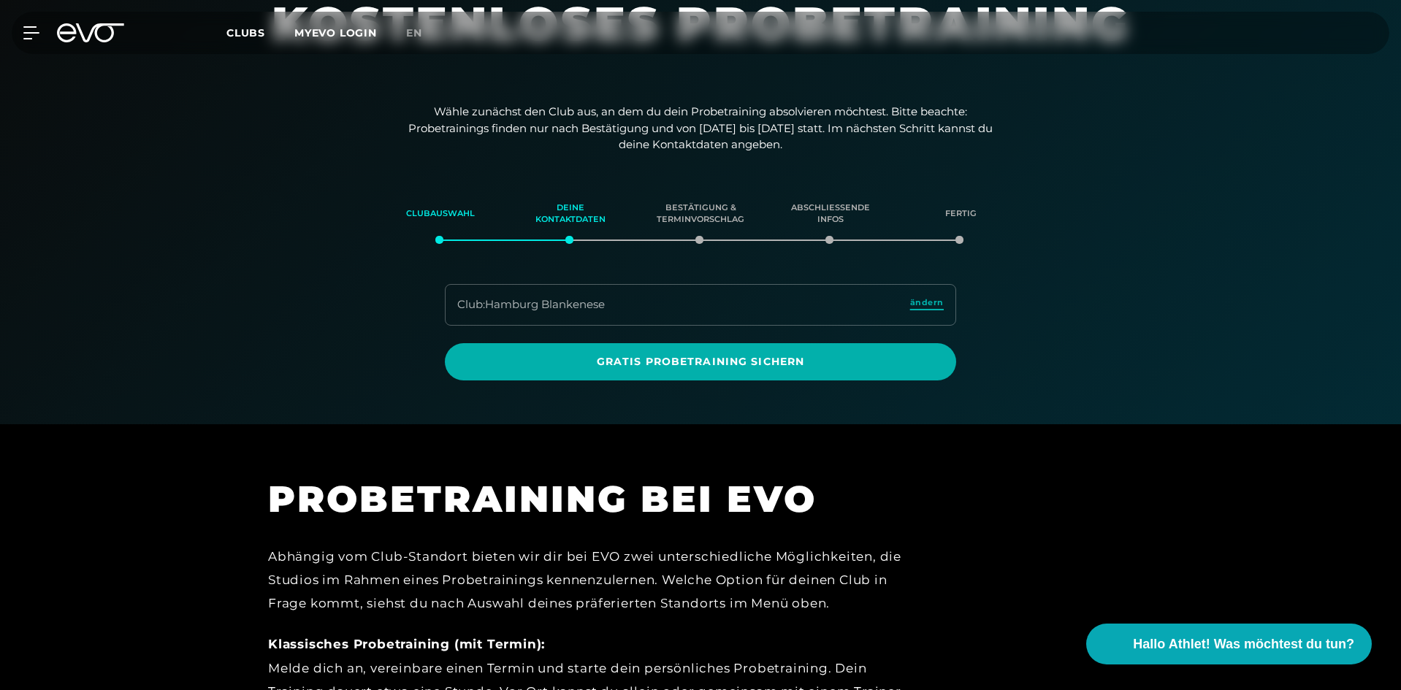
click at [931, 301] on span "ändern" at bounding box center [927, 303] width 34 height 12
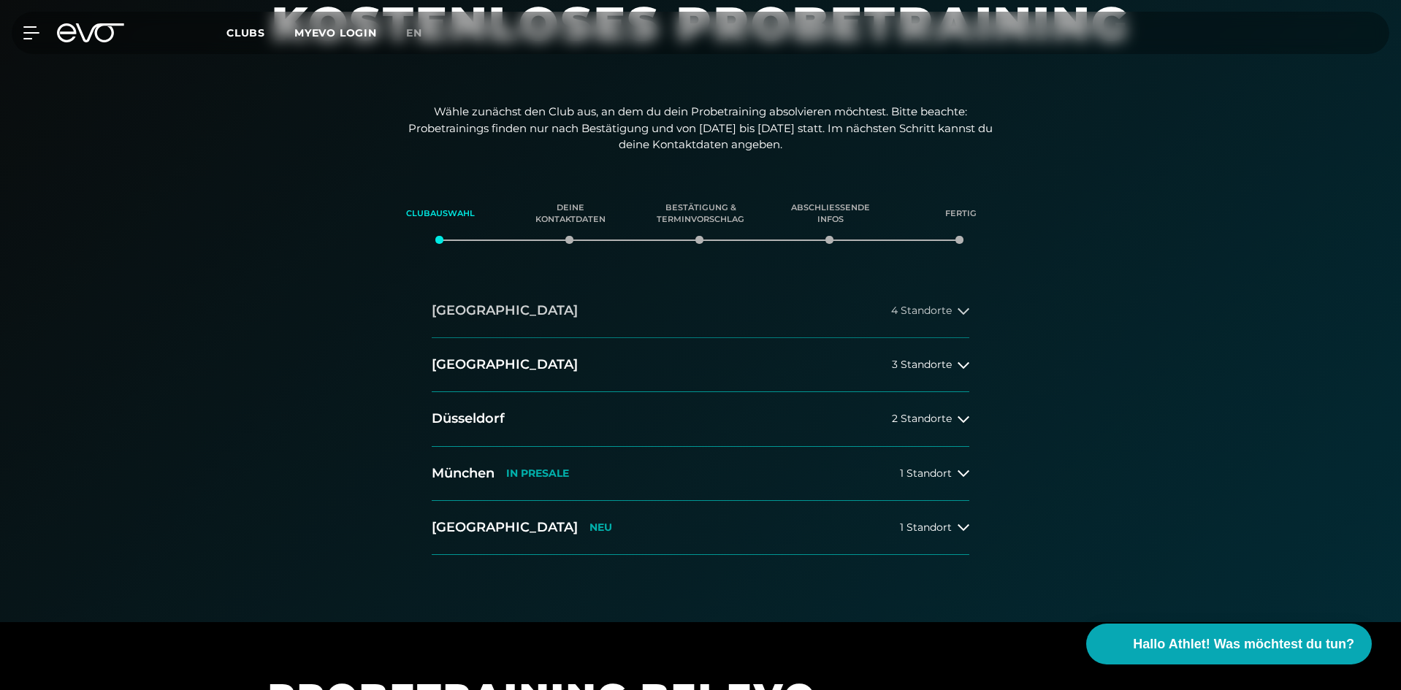
click at [968, 319] on button "[GEOGRAPHIC_DATA] 4 Standorte" at bounding box center [701, 311] width 538 height 54
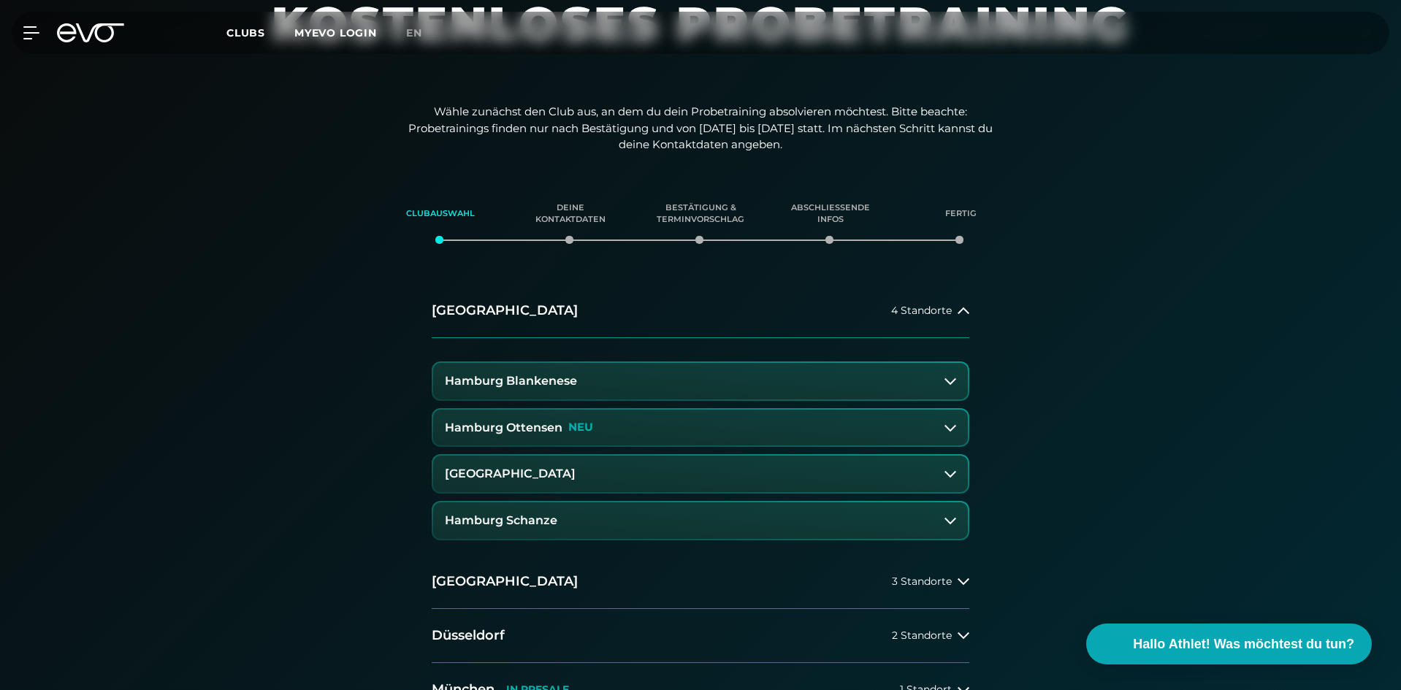
click at [796, 508] on button "Hamburg Schanze" at bounding box center [700, 521] width 535 height 37
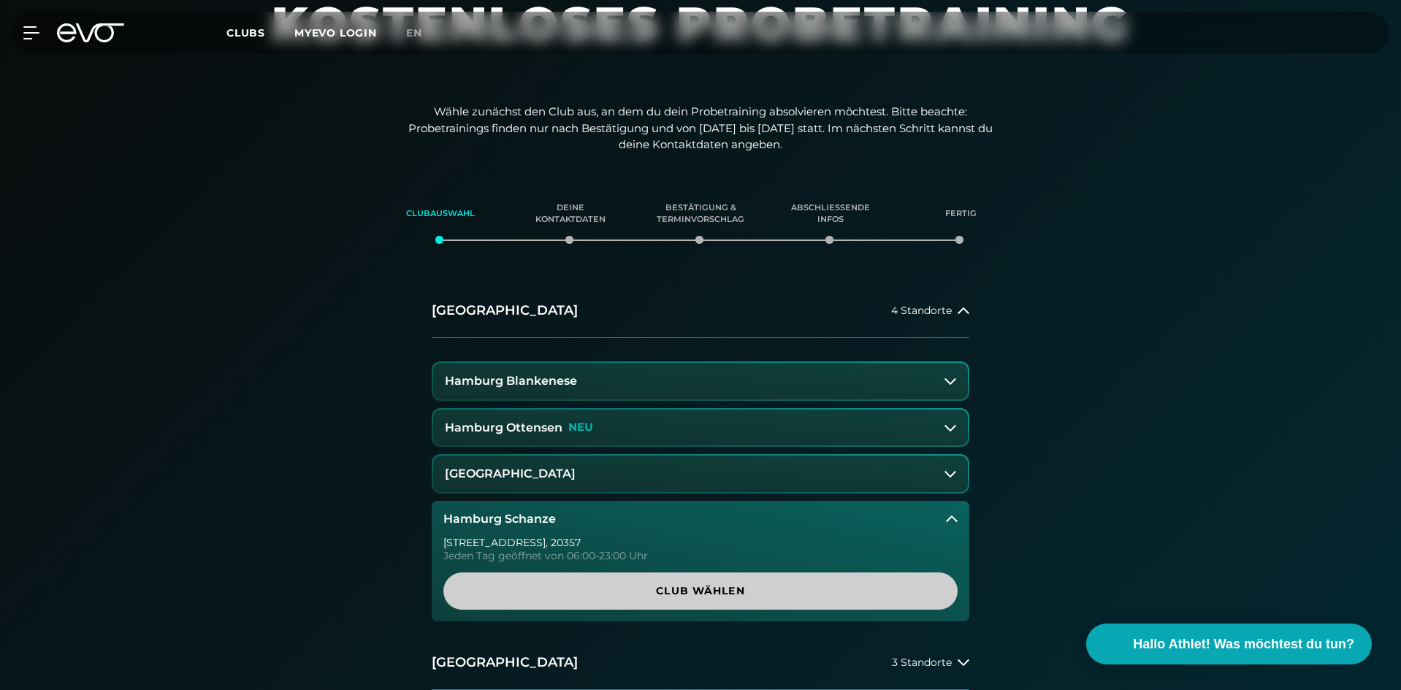
click at [744, 591] on span "Club wählen" at bounding box center [701, 591] width 444 height 15
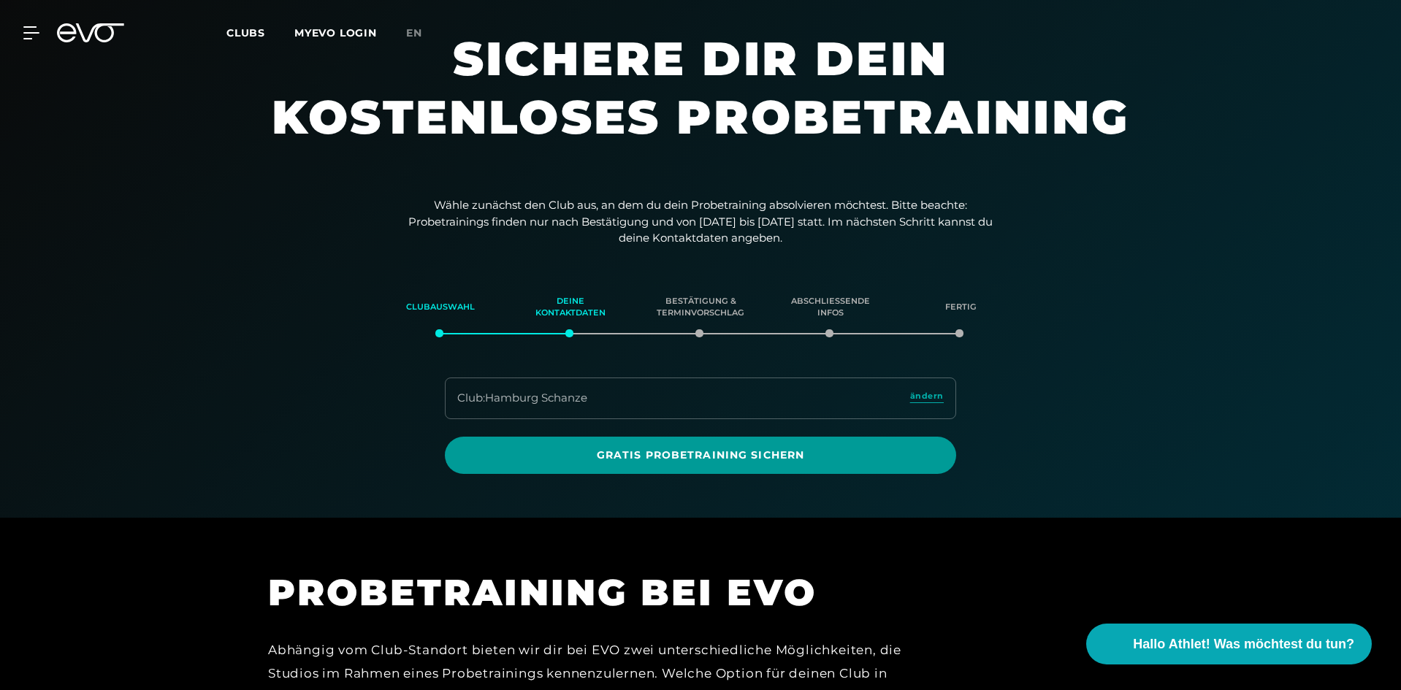
scroll to position [43, 0]
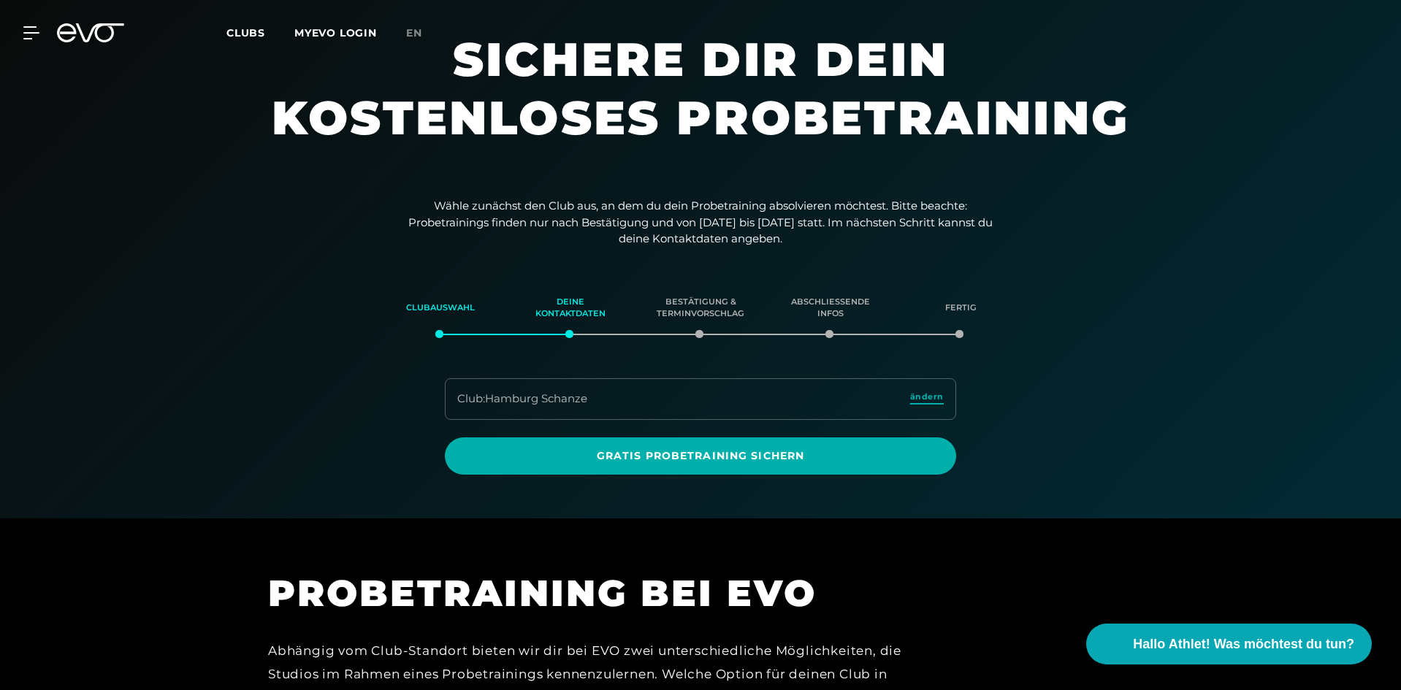
click at [920, 393] on span "ändern" at bounding box center [927, 397] width 34 height 12
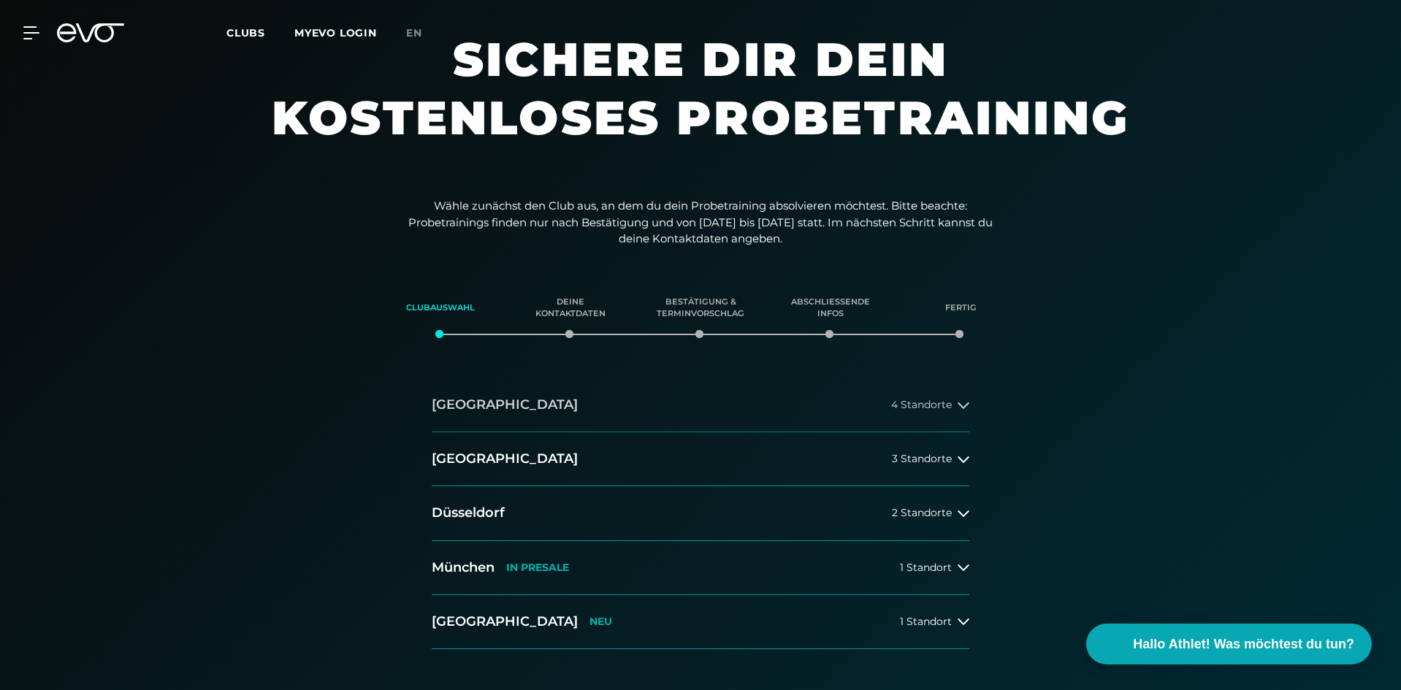
click at [918, 408] on span "4 Standorte" at bounding box center [921, 405] width 61 height 11
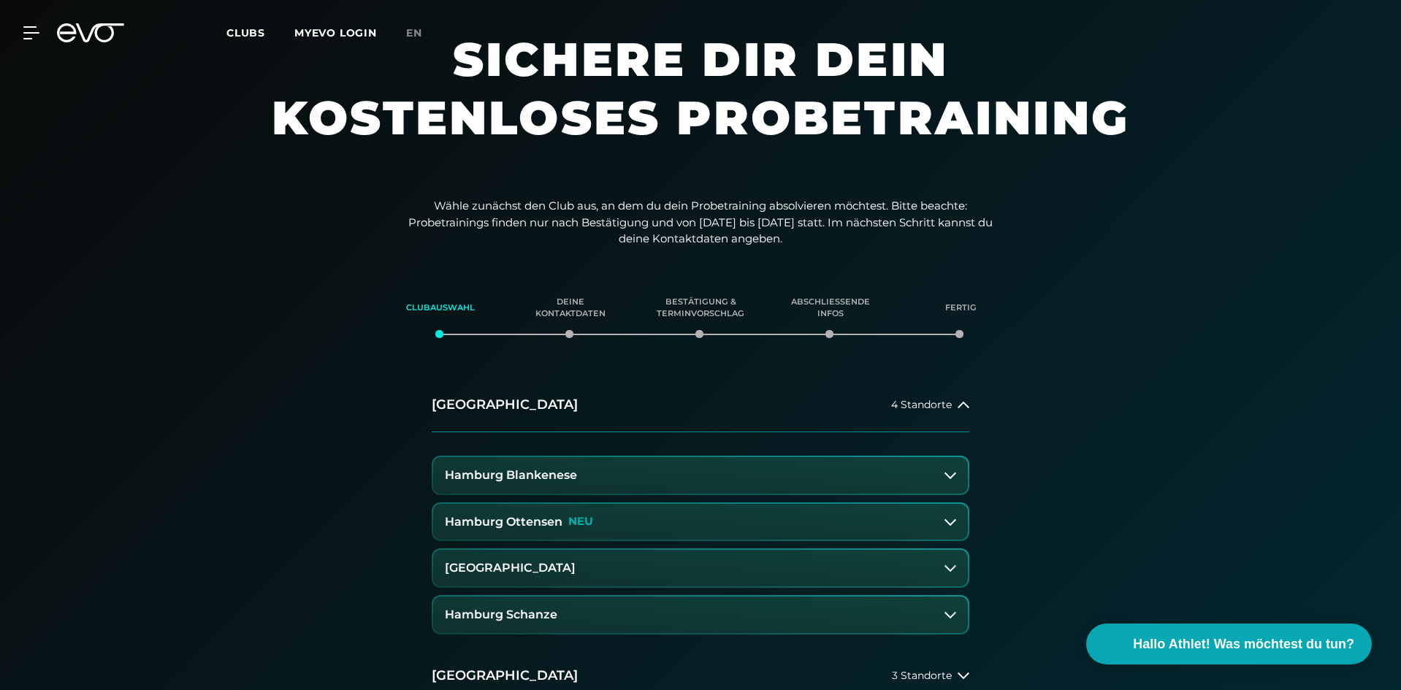
click at [671, 563] on button "[GEOGRAPHIC_DATA]" at bounding box center [700, 568] width 535 height 37
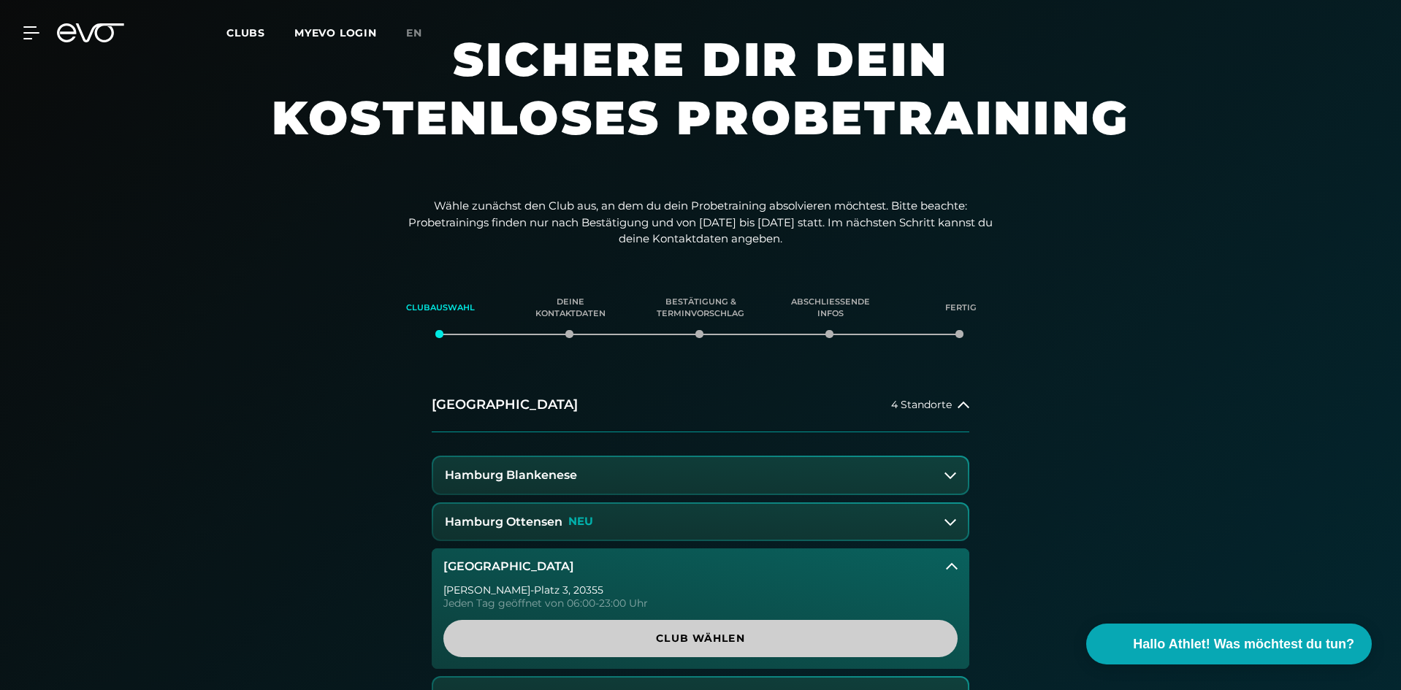
click at [672, 637] on span "Club wählen" at bounding box center [701, 638] width 444 height 15
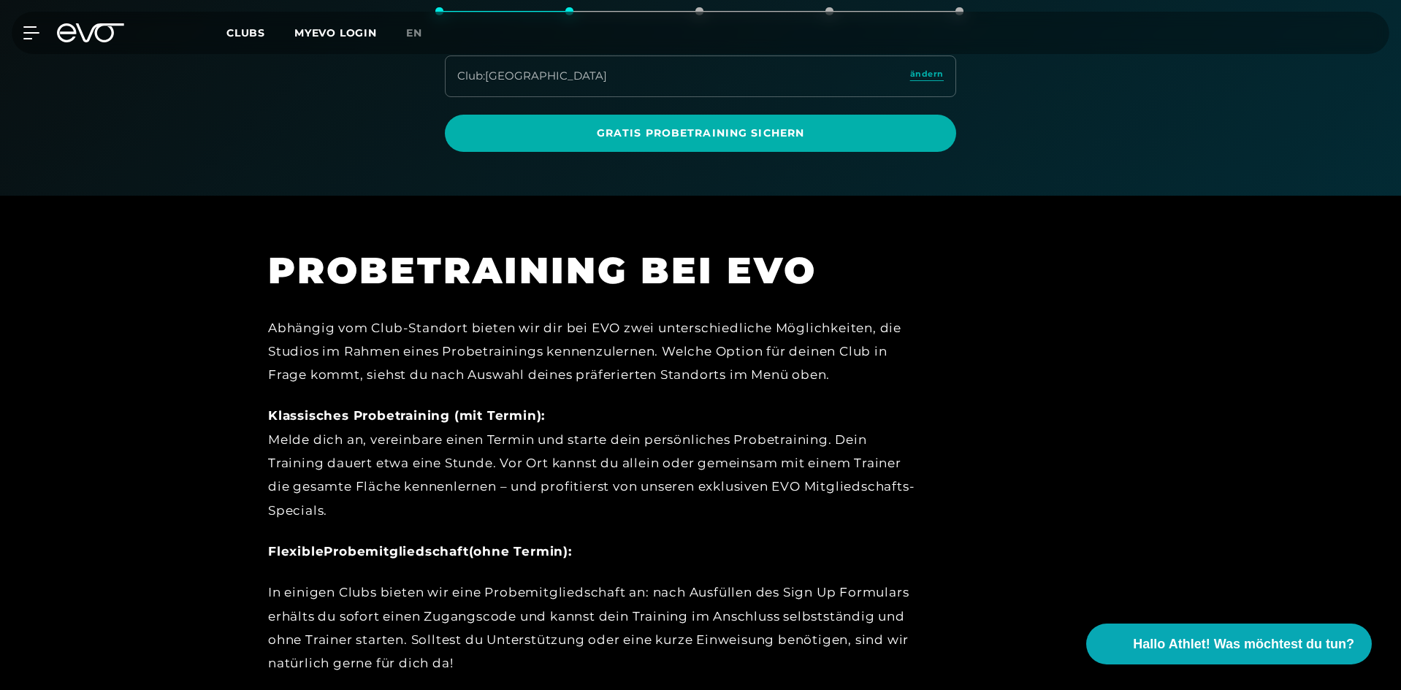
scroll to position [365, 0]
click at [884, 66] on div "Club : Hamburg Stadthausbrücke ändern" at bounding box center [700, 77] width 511 height 42
click at [938, 74] on span "ändern" at bounding box center [927, 75] width 34 height 12
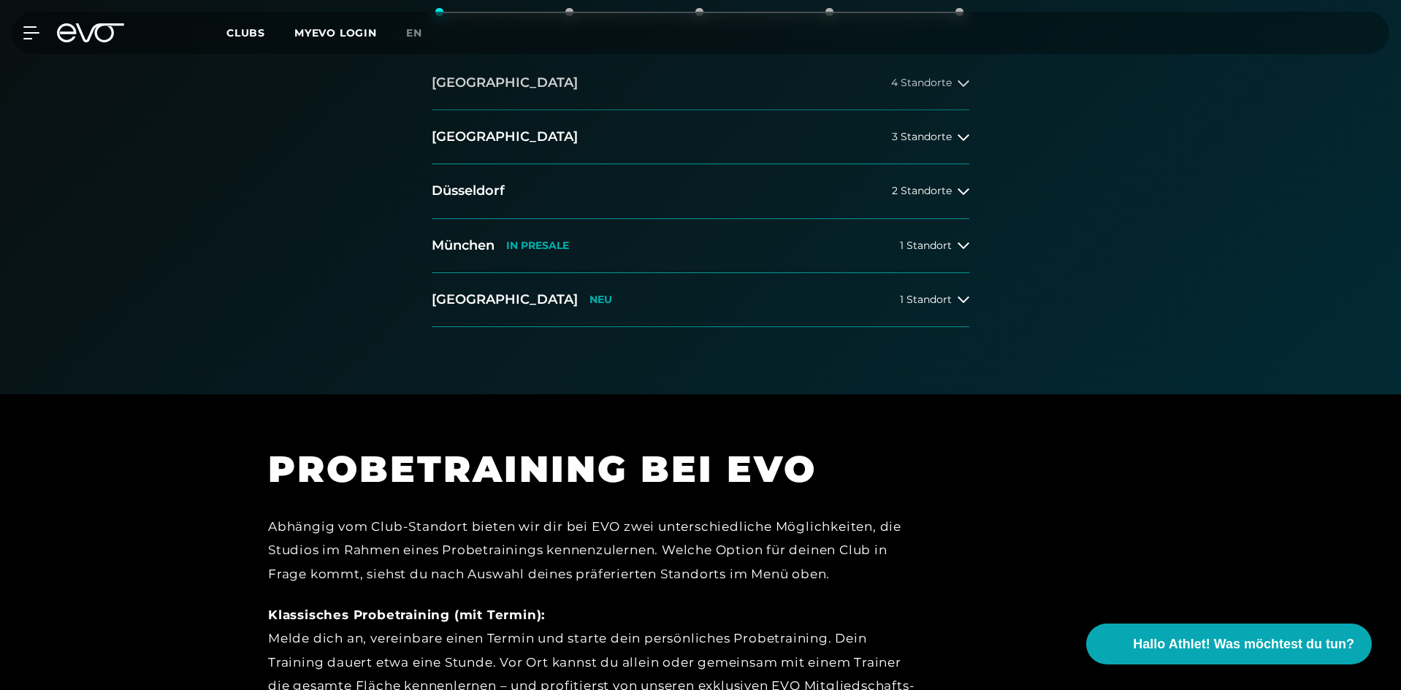
click at [915, 86] on span "4 Standorte" at bounding box center [921, 82] width 61 height 11
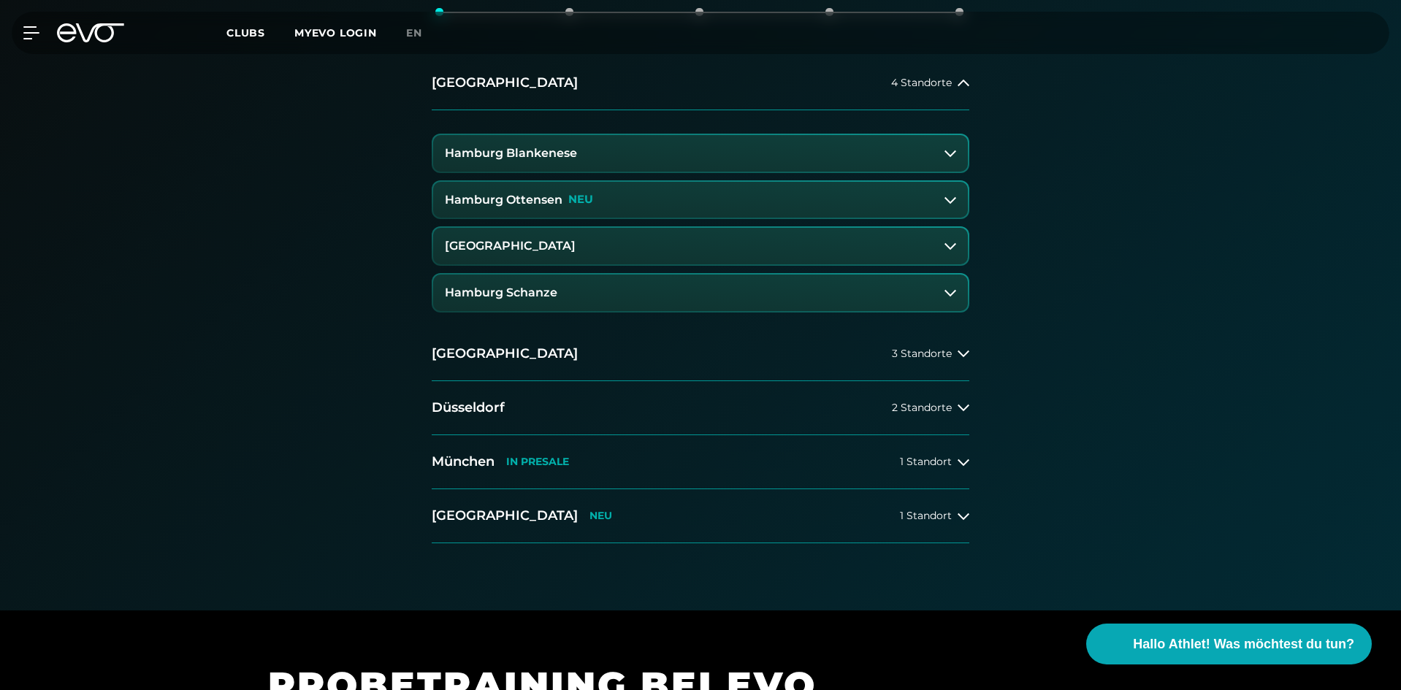
click at [868, 155] on button "Hamburg Blankenese" at bounding box center [700, 153] width 535 height 37
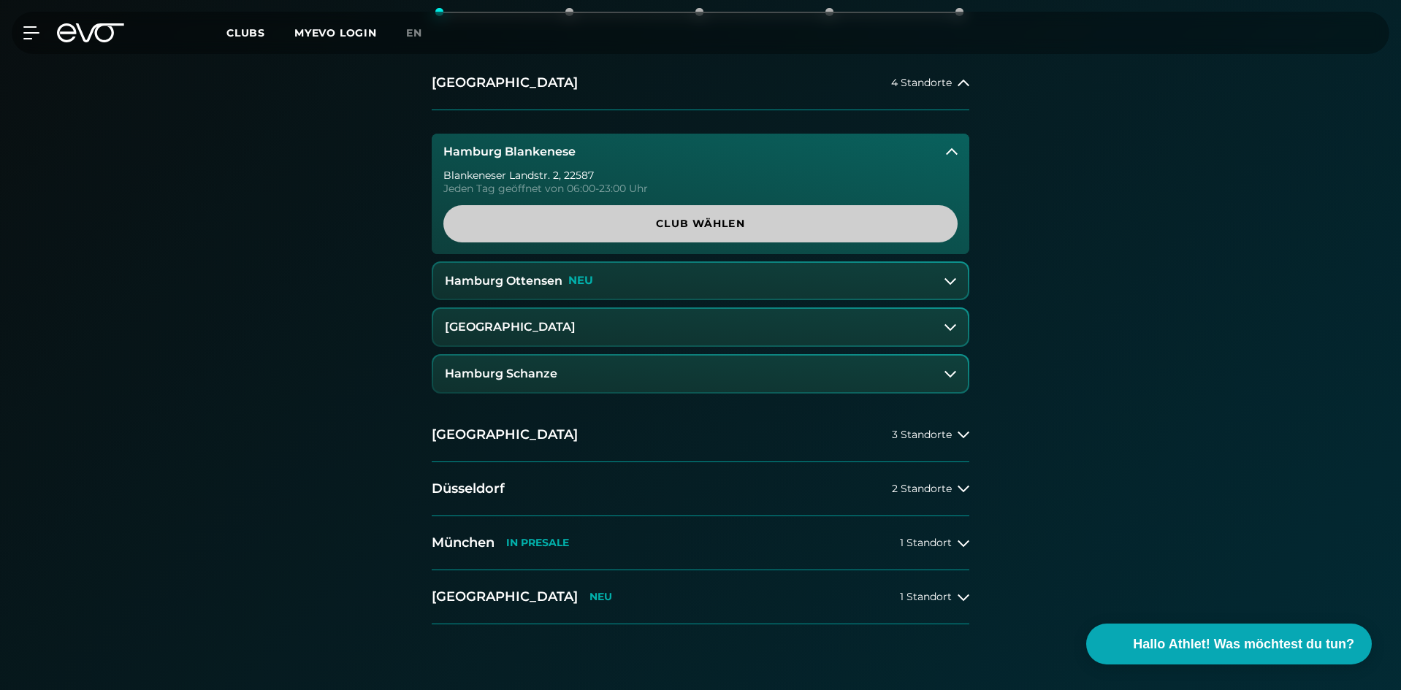
click at [769, 226] on span "Club wählen" at bounding box center [701, 223] width 444 height 15
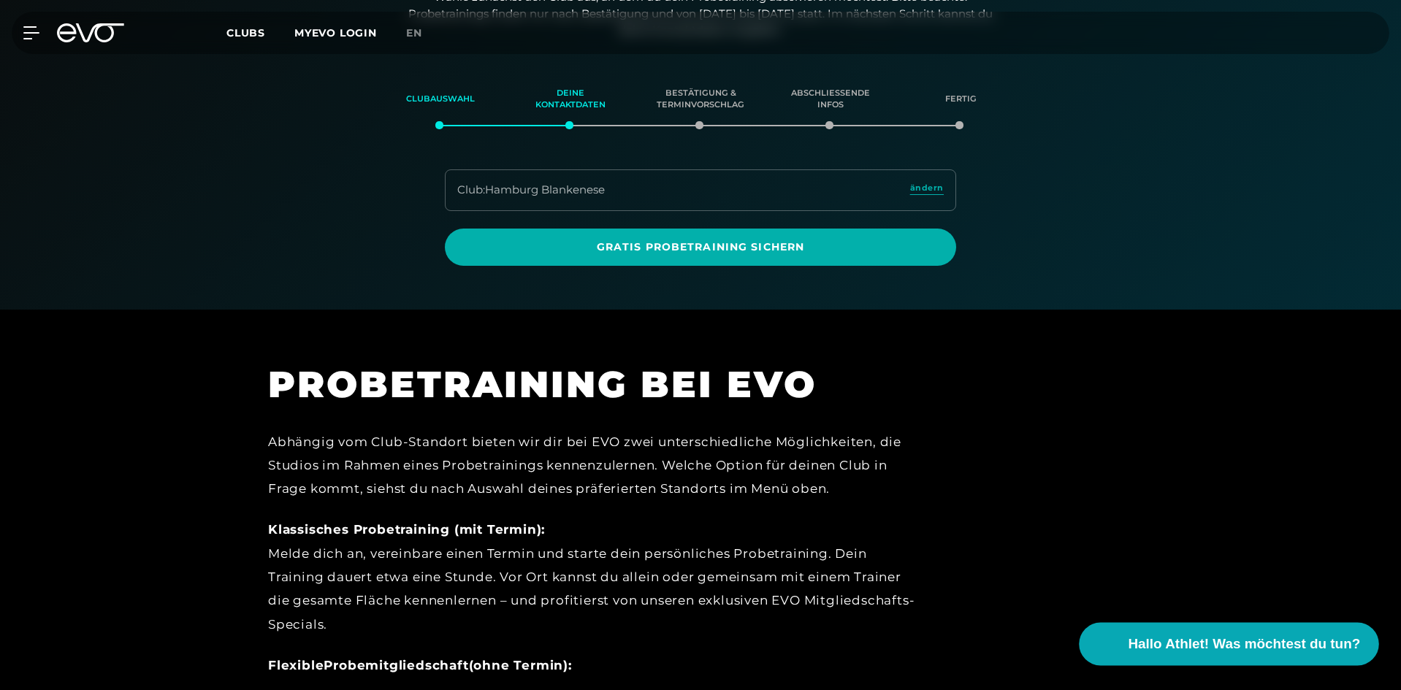
click at [1230, 646] on span "Hallo Athlet! Was möchtest du tun?" at bounding box center [1245, 644] width 232 height 20
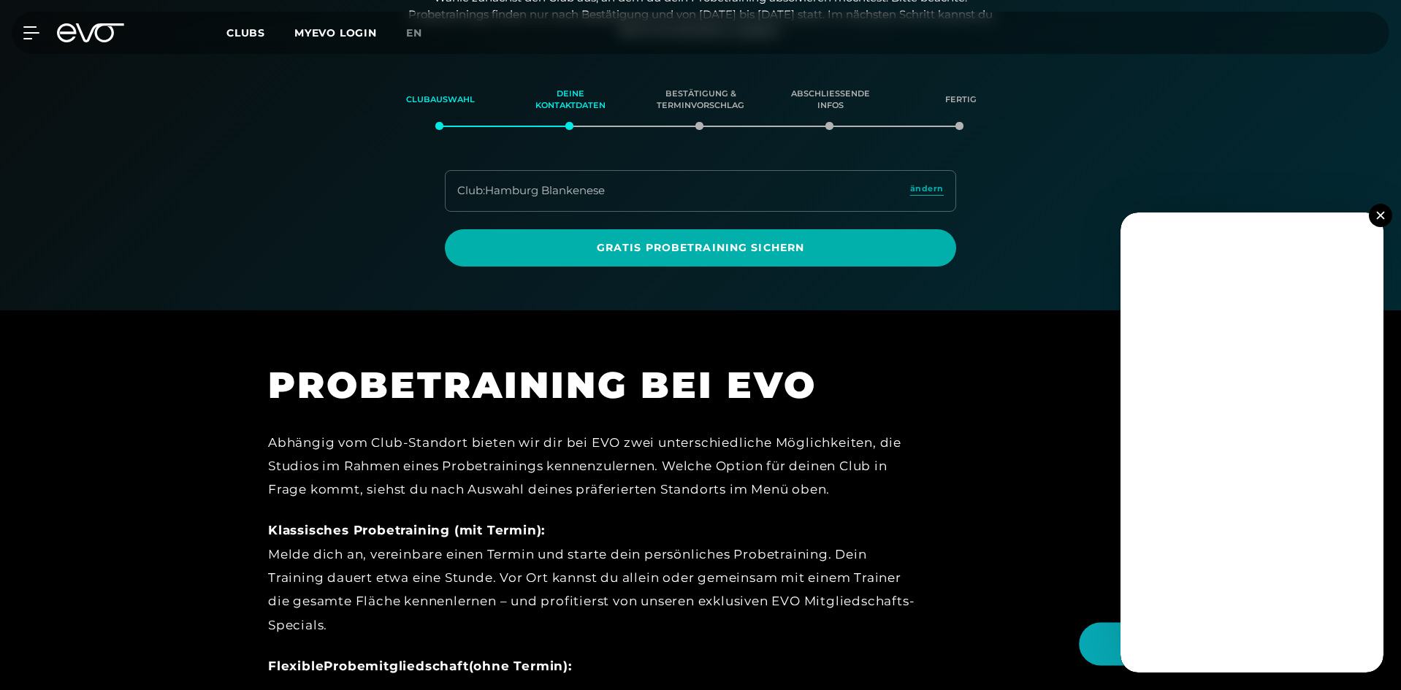
scroll to position [251, 0]
click at [1376, 220] on button at bounding box center [1380, 215] width 23 height 23
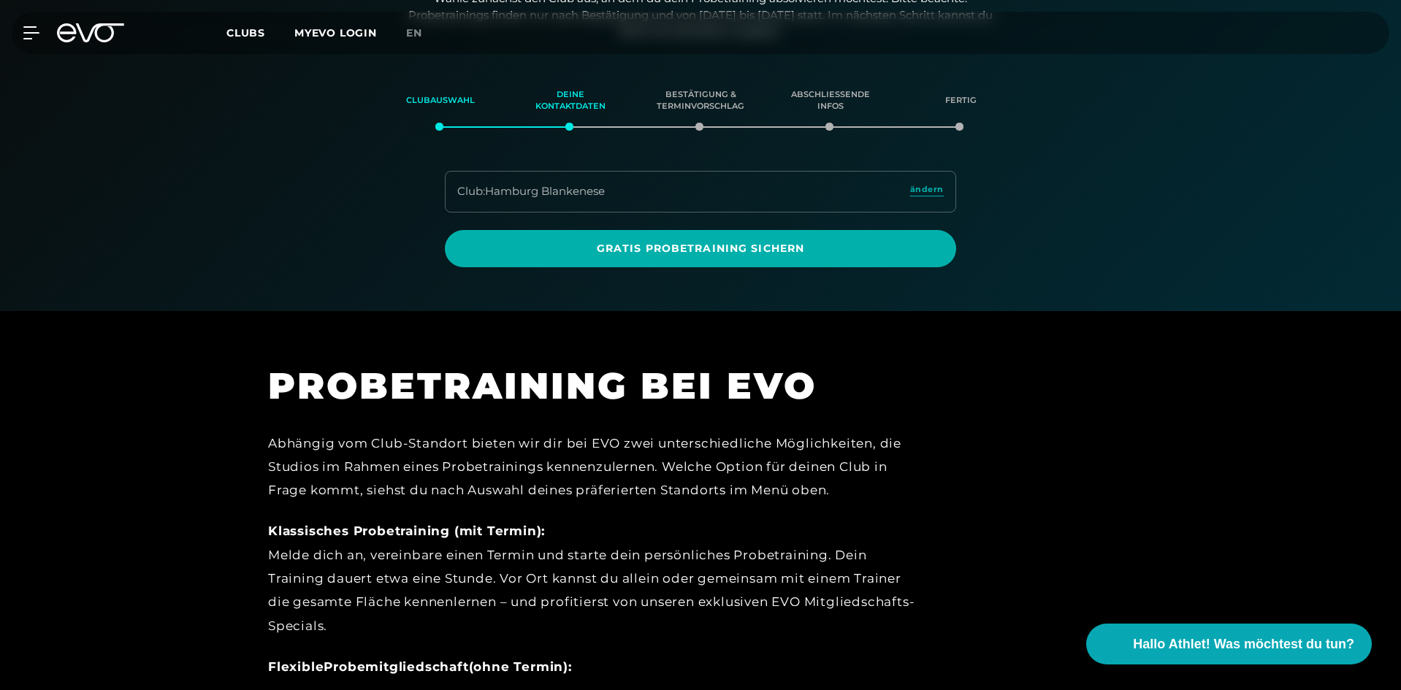
click at [234, 28] on span "Clubs" at bounding box center [245, 32] width 39 height 13
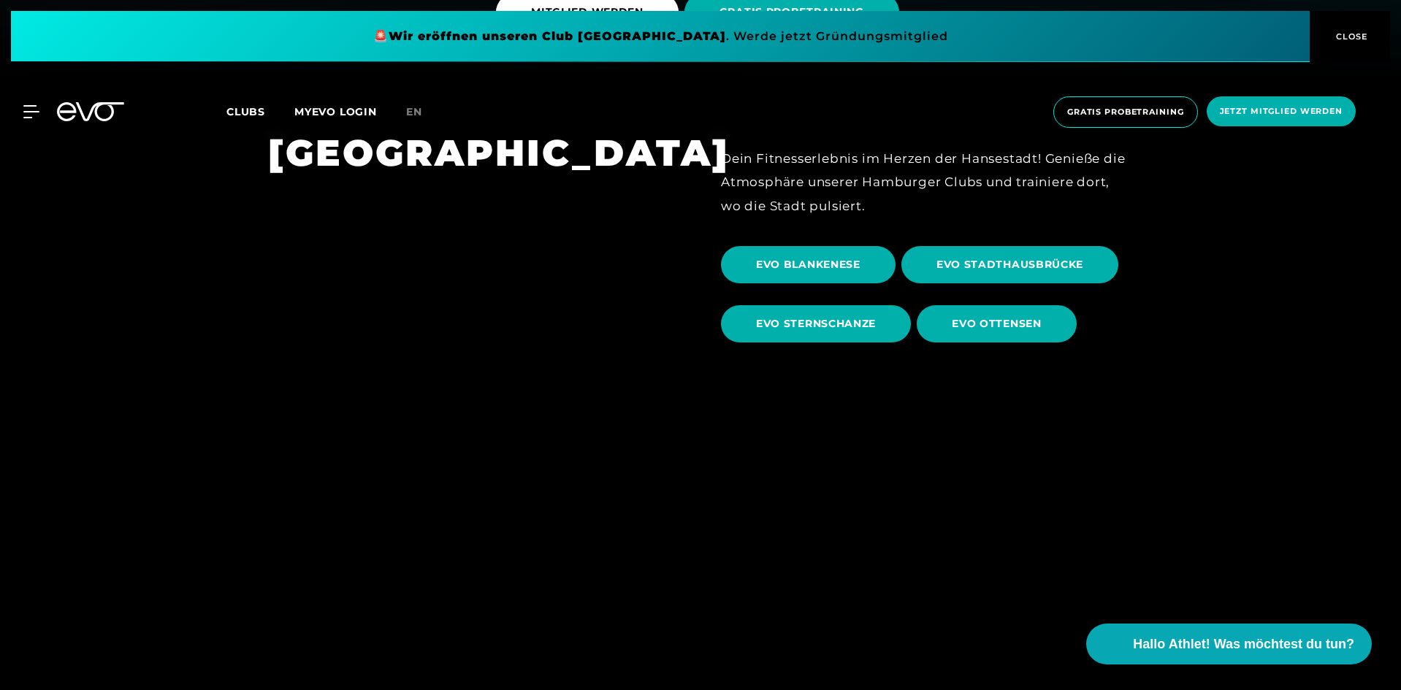
scroll to position [611, 0]
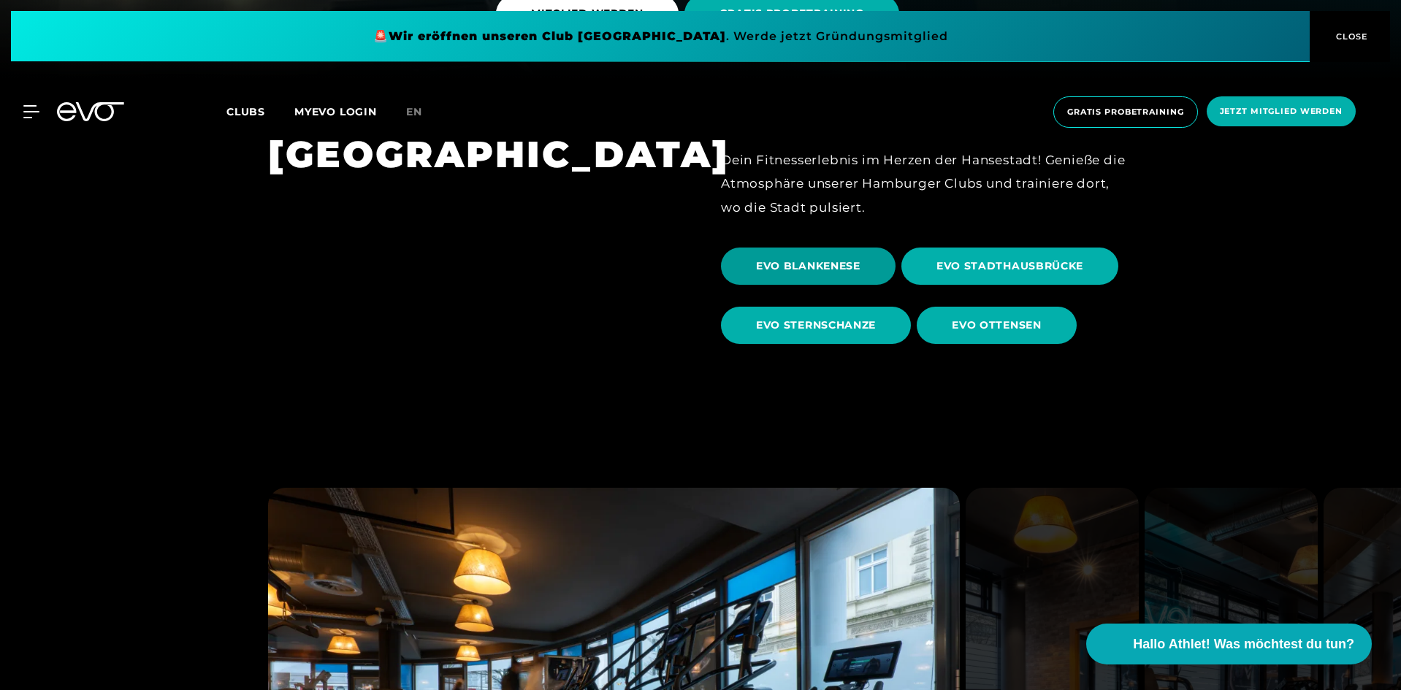
click at [816, 277] on span "EVO BLANKENESE" at bounding box center [808, 266] width 175 height 37
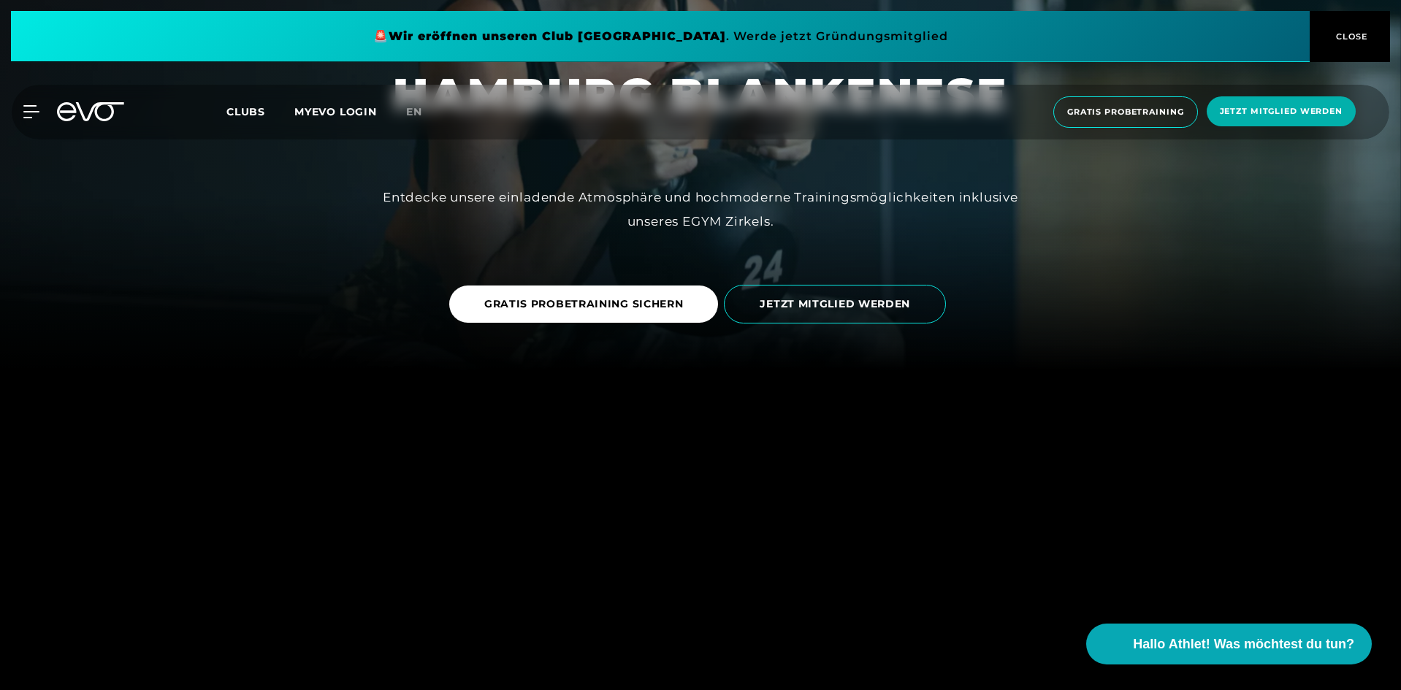
scroll to position [319, 0]
